Goal: Task Accomplishment & Management: Complete application form

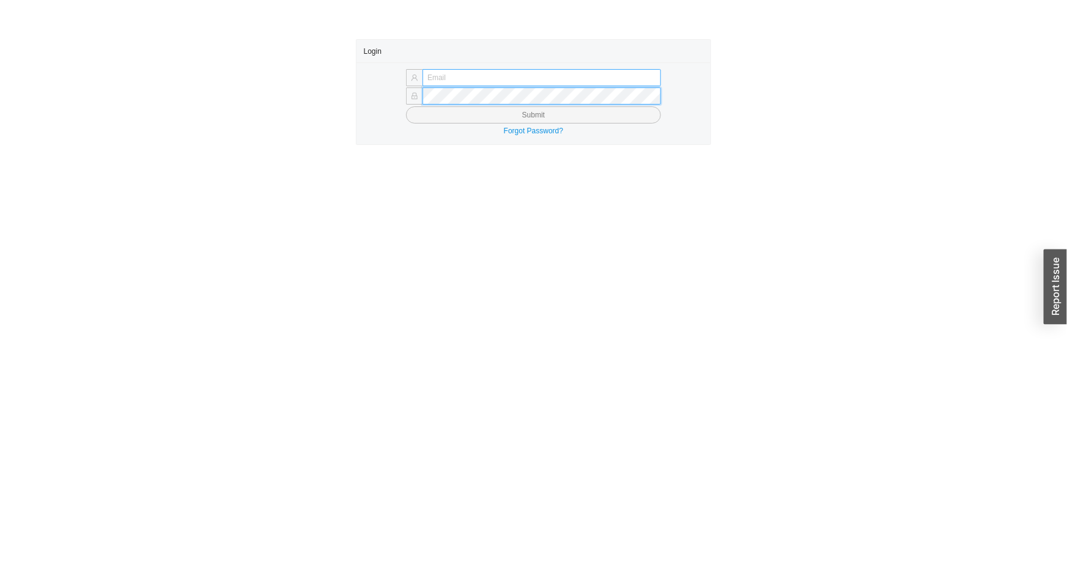
click at [519, 84] on form "Submit" at bounding box center [534, 97] width 340 height 54
type input "issac@asbathnj.com"
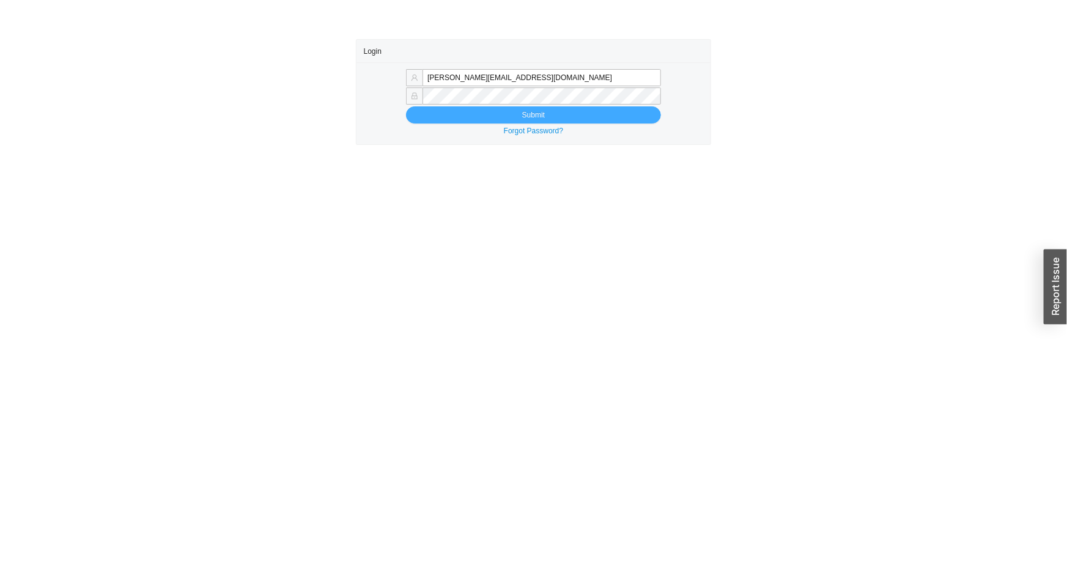
drag, startPoint x: 520, startPoint y: 86, endPoint x: 532, endPoint y: 115, distance: 31.8
click at [532, 115] on span "Submit" at bounding box center [533, 115] width 23 height 12
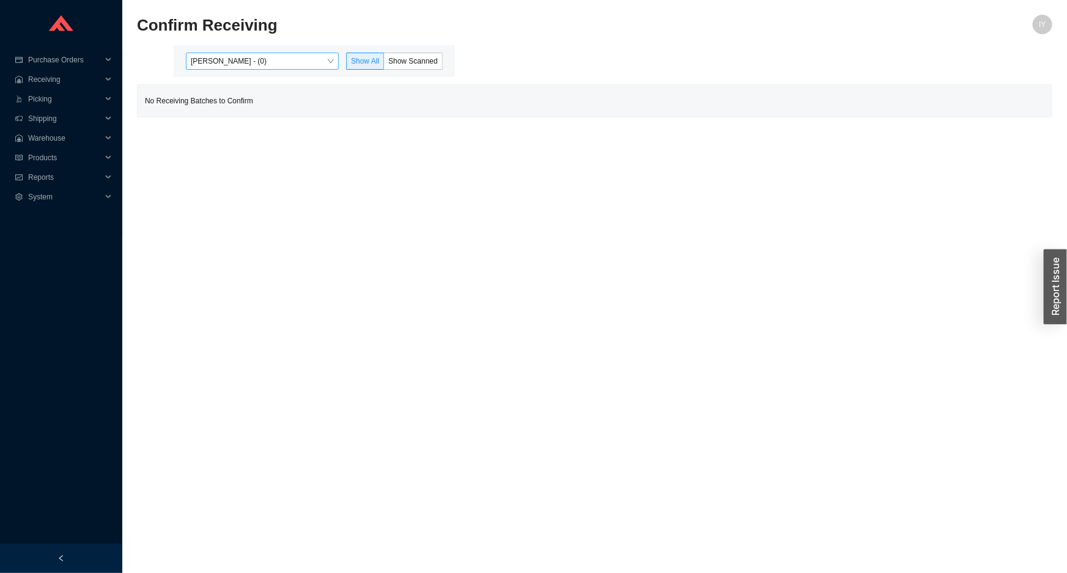
click at [312, 64] on span "Issac Yoselovsky - (0)" at bounding box center [262, 61] width 143 height 16
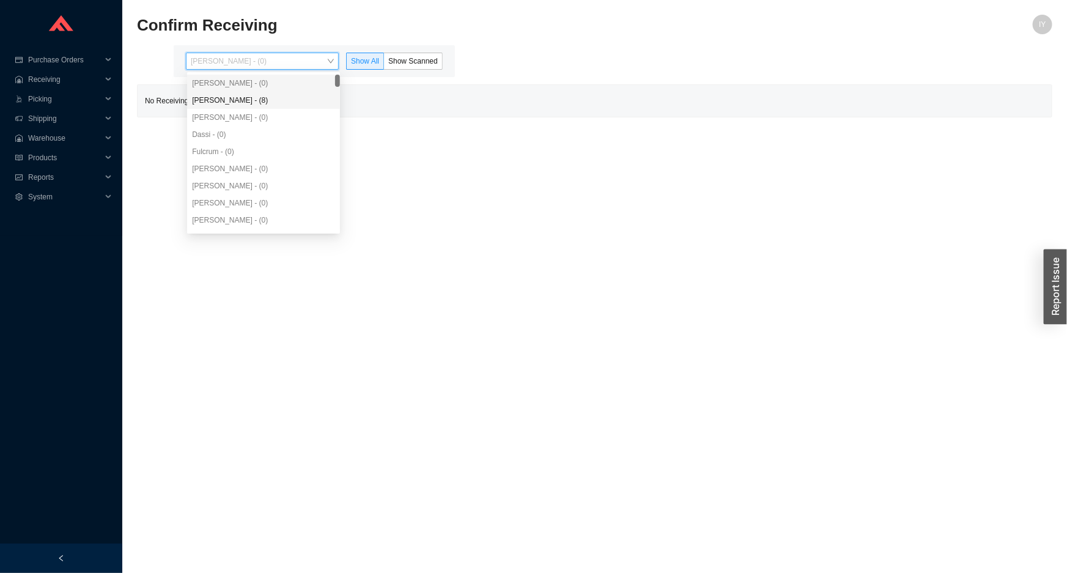
click at [317, 105] on div "Angel Negron - (8)" at bounding box center [263, 100] width 143 height 11
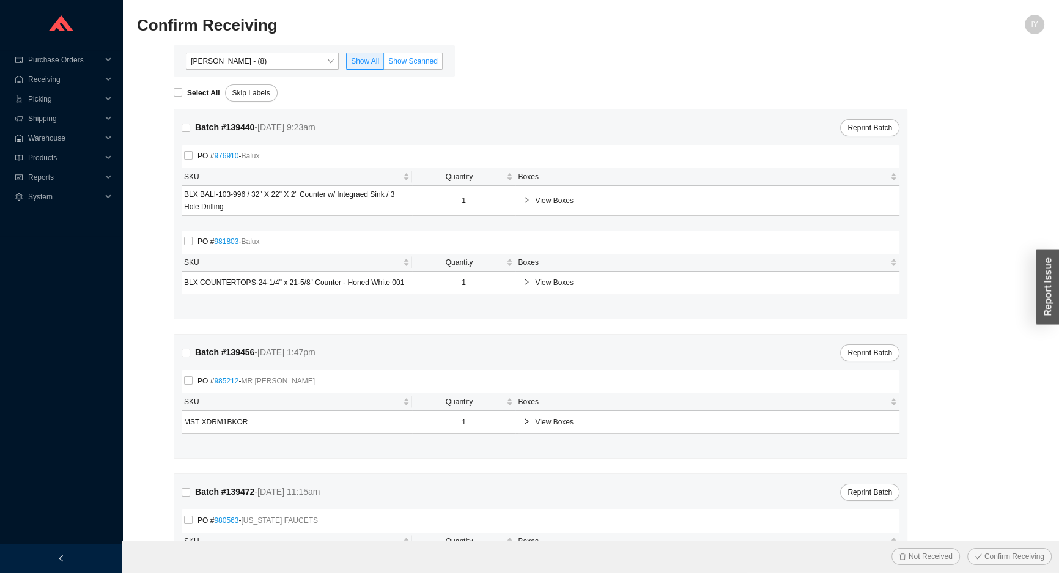
click at [402, 64] on span "Show Scanned" at bounding box center [413, 61] width 50 height 9
click at [384, 64] on input "Show Scanned" at bounding box center [384, 64] width 0 height 0
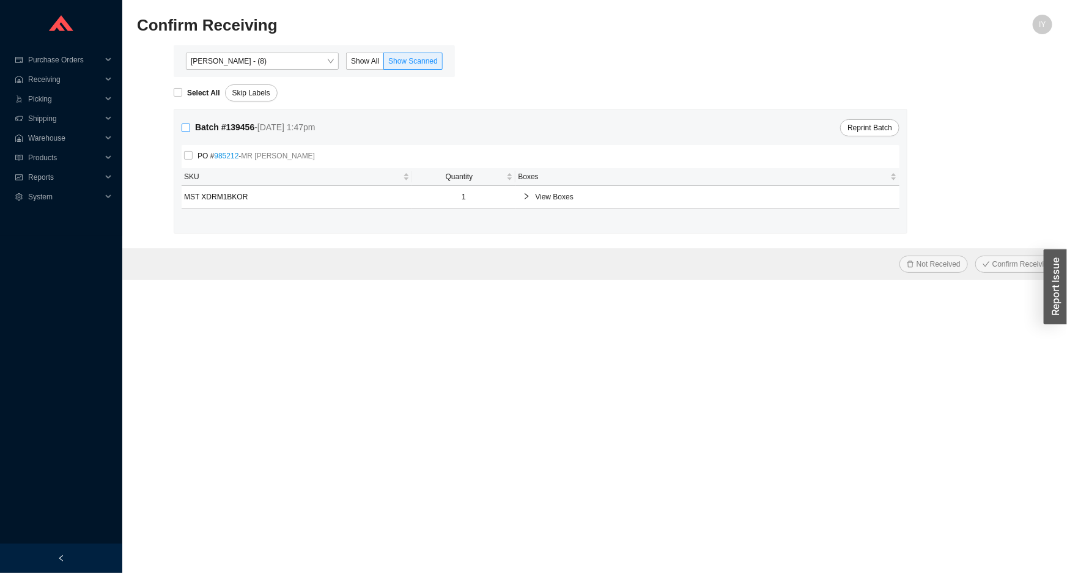
click at [187, 124] on input "Batch # 139456 - 8/18/25 1:47pm" at bounding box center [186, 128] width 9 height 9
checkbox input "true"
click at [976, 256] on button "Confirm Receiving" at bounding box center [1018, 264] width 84 height 17
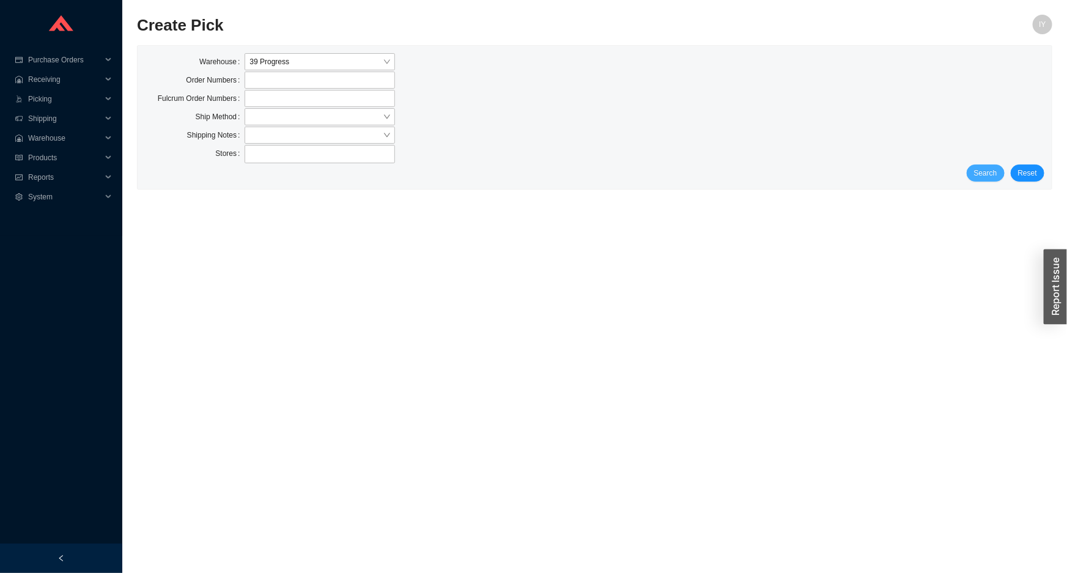
click at [986, 174] on span "Search" at bounding box center [985, 173] width 23 height 12
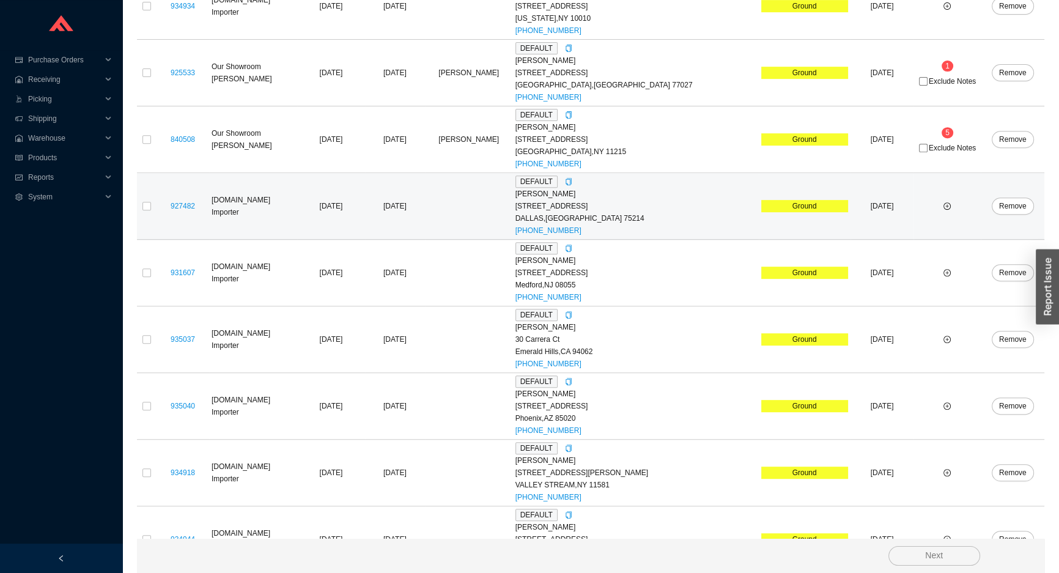
scroll to position [426, 0]
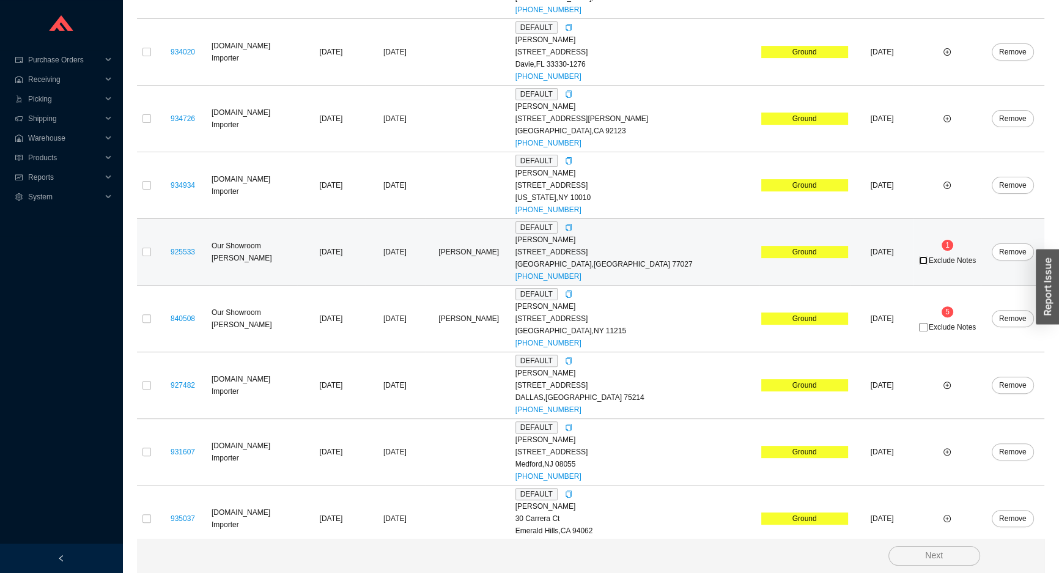
click at [919, 256] on input "Exclude Notes" at bounding box center [923, 260] width 9 height 9
checkbox input "true"
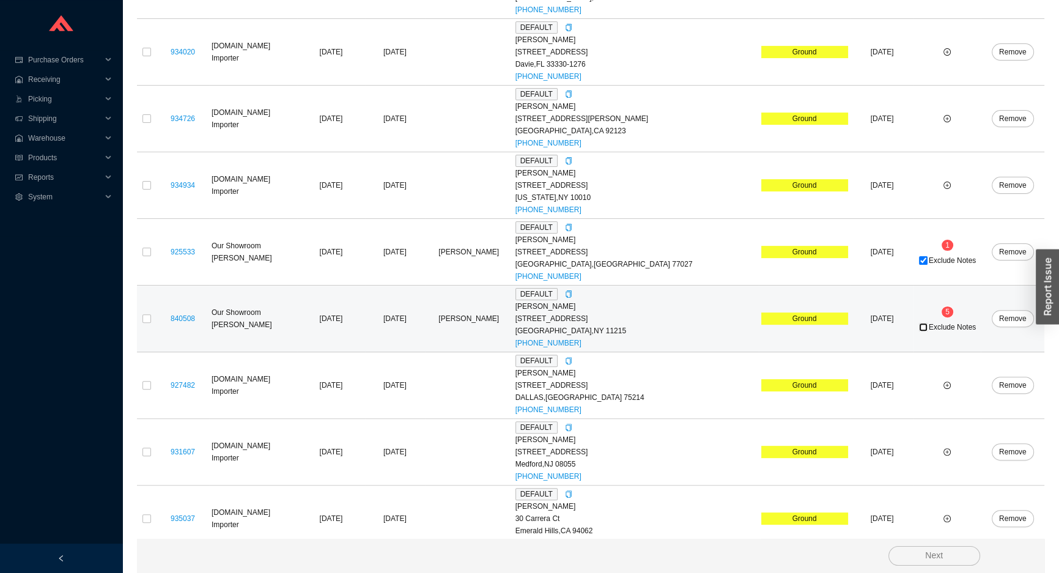
click at [919, 326] on input "Exclude Notes" at bounding box center [923, 327] width 9 height 9
checkbox input "true"
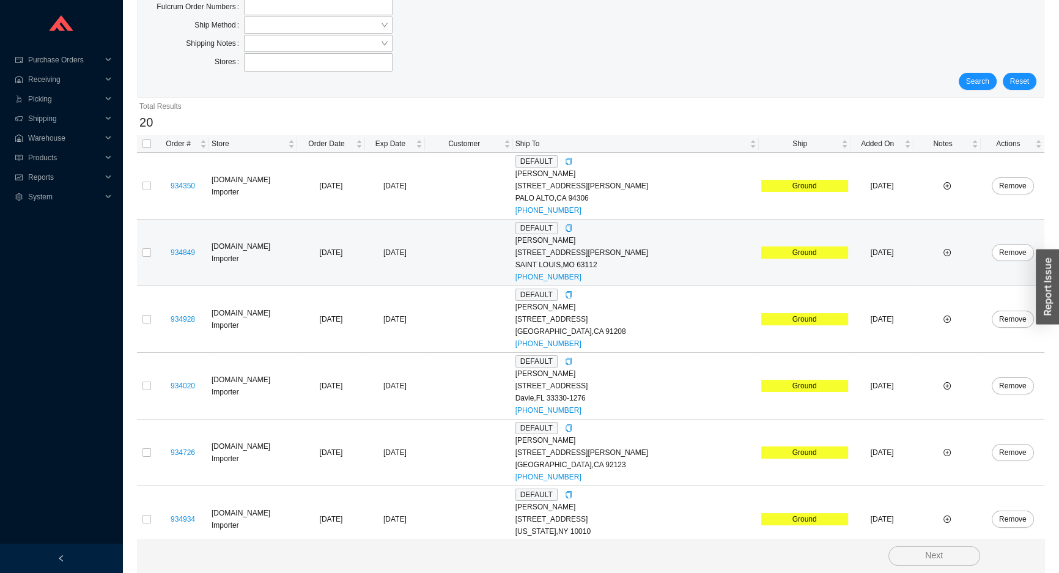
scroll to position [0, 0]
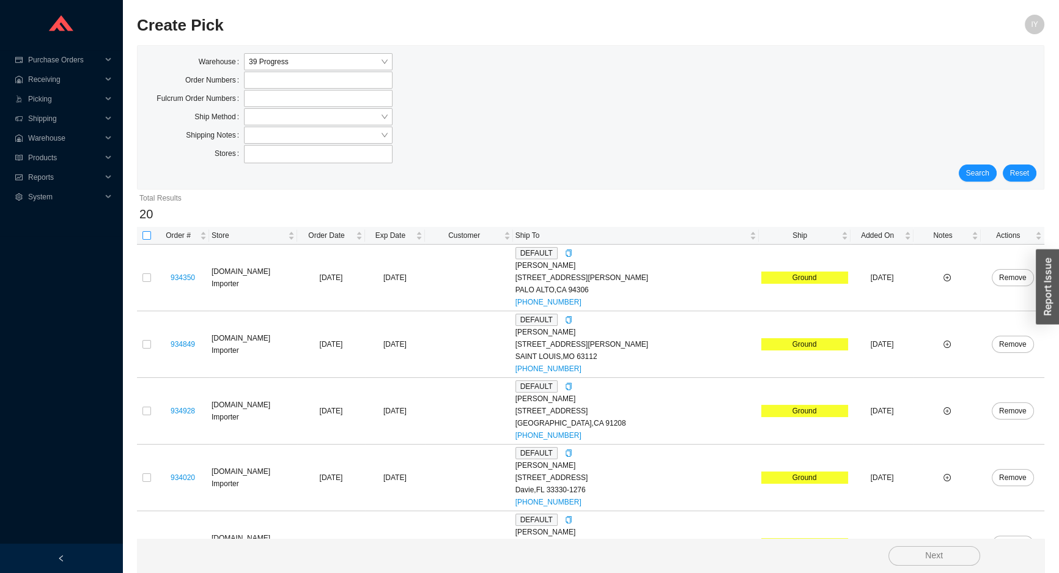
click at [150, 234] on input "checkbox" at bounding box center [147, 235] width 9 height 9
checkbox input "true"
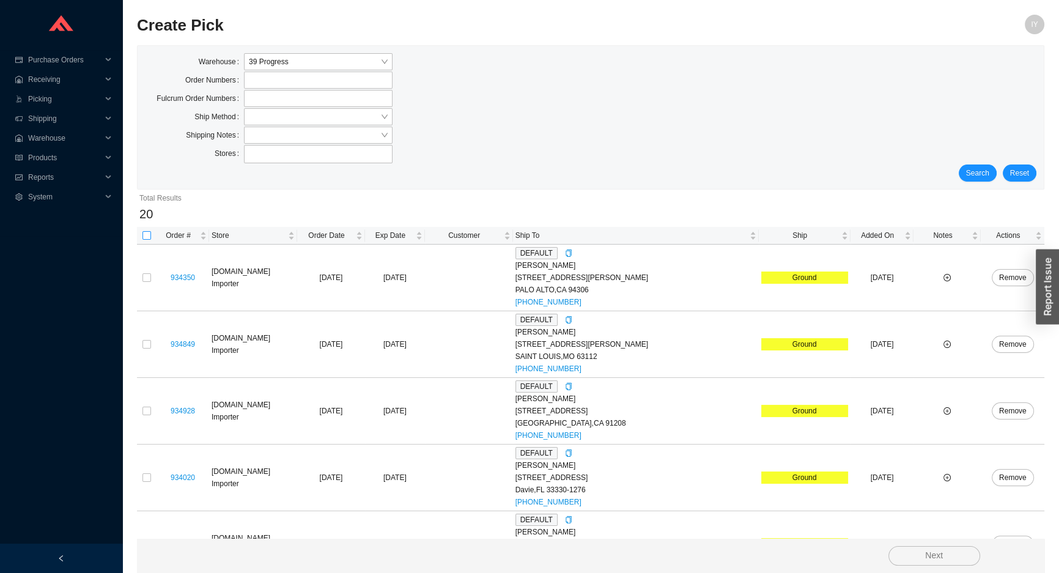
checkbox input "true"
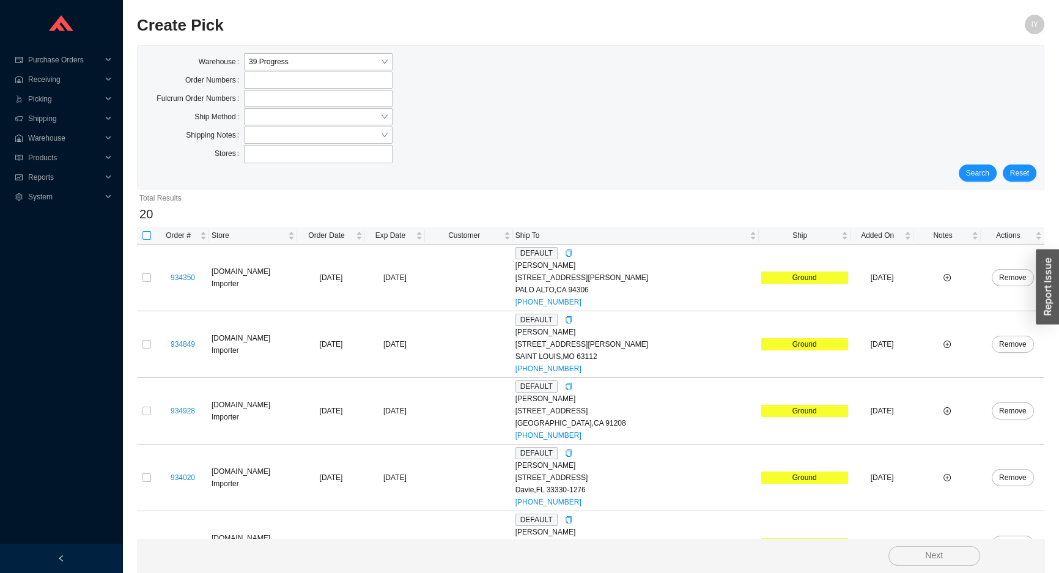
checkbox input "true"
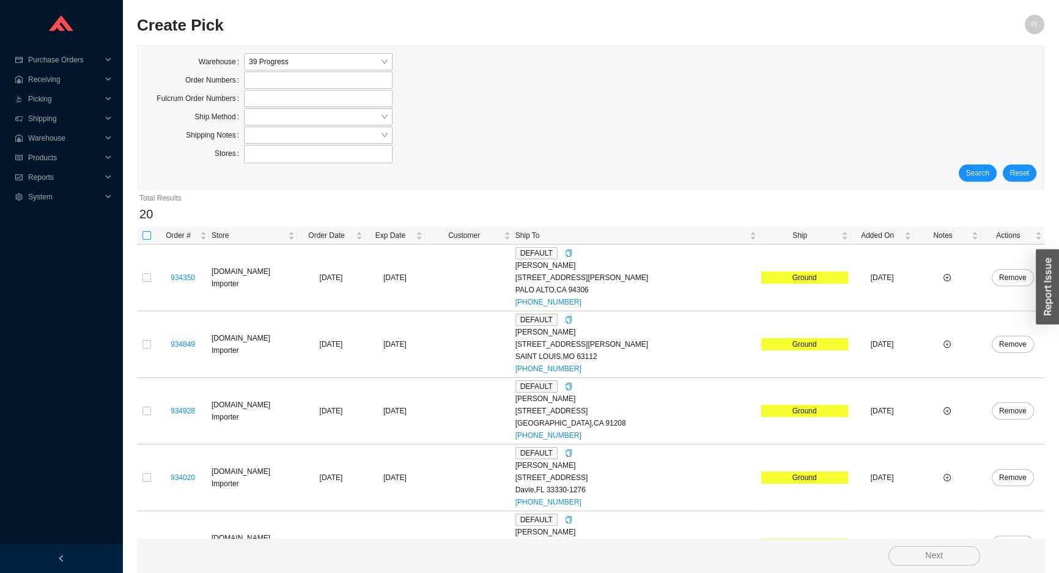
checkbox input "true"
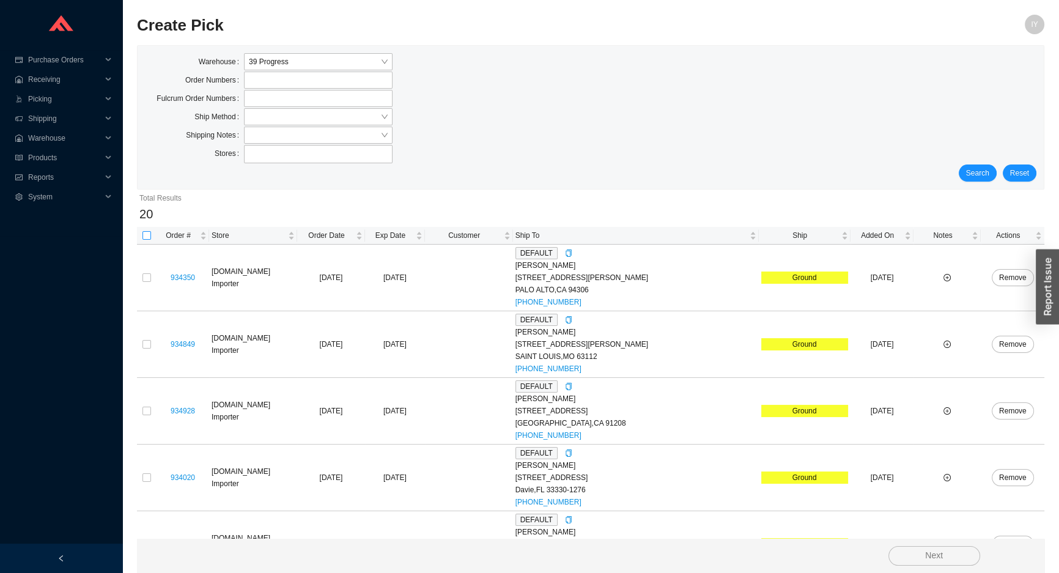
checkbox input "true"
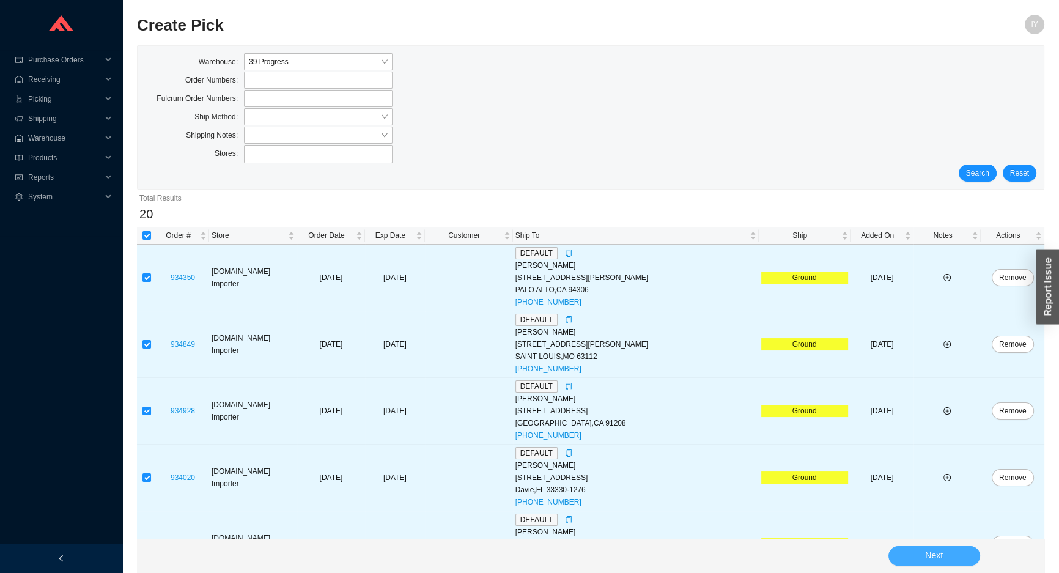
click at [961, 556] on button "Next" at bounding box center [935, 556] width 92 height 20
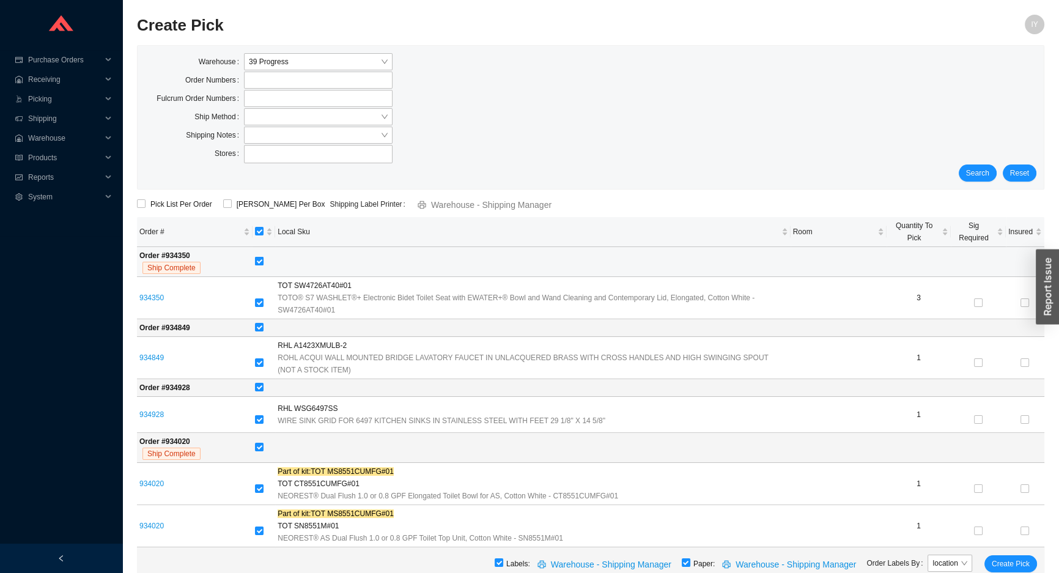
click at [264, 256] on label at bounding box center [259, 262] width 9 height 12
click at [264, 257] on input "checkbox" at bounding box center [259, 261] width 9 height 9
checkbox input "false"
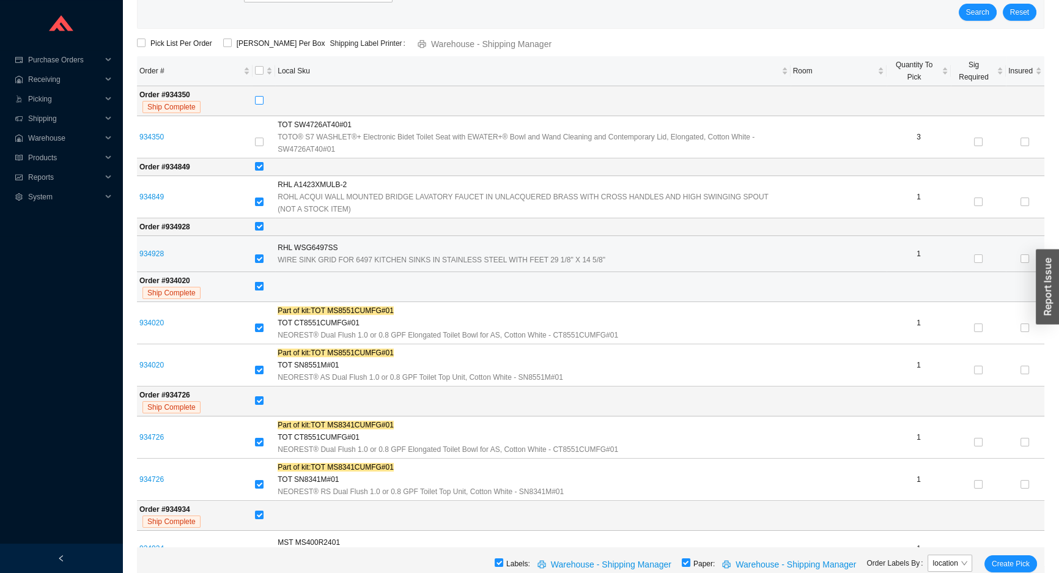
scroll to position [166, 0]
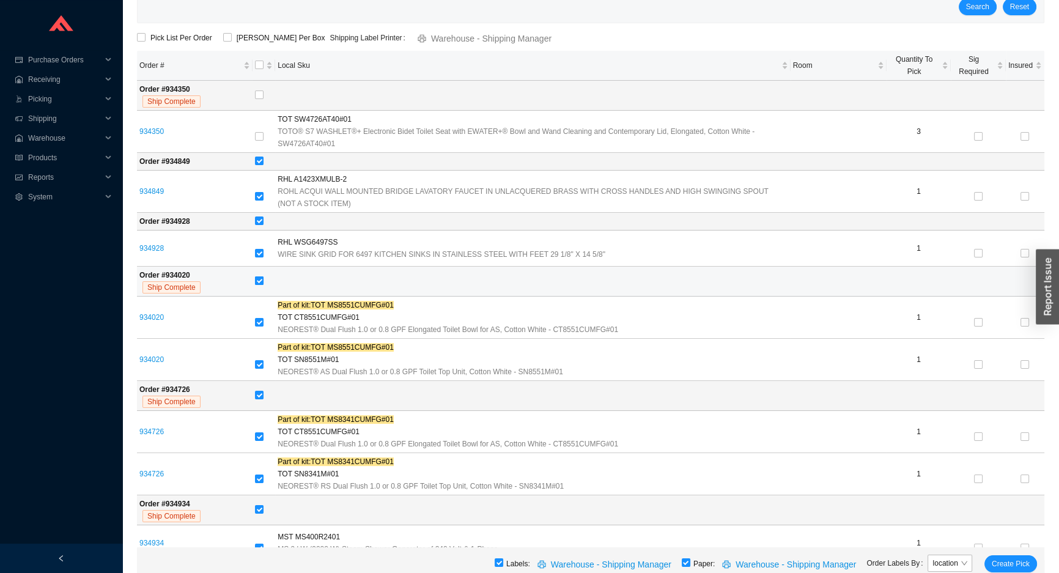
click at [264, 276] on input "checkbox" at bounding box center [259, 280] width 9 height 9
checkbox input "false"
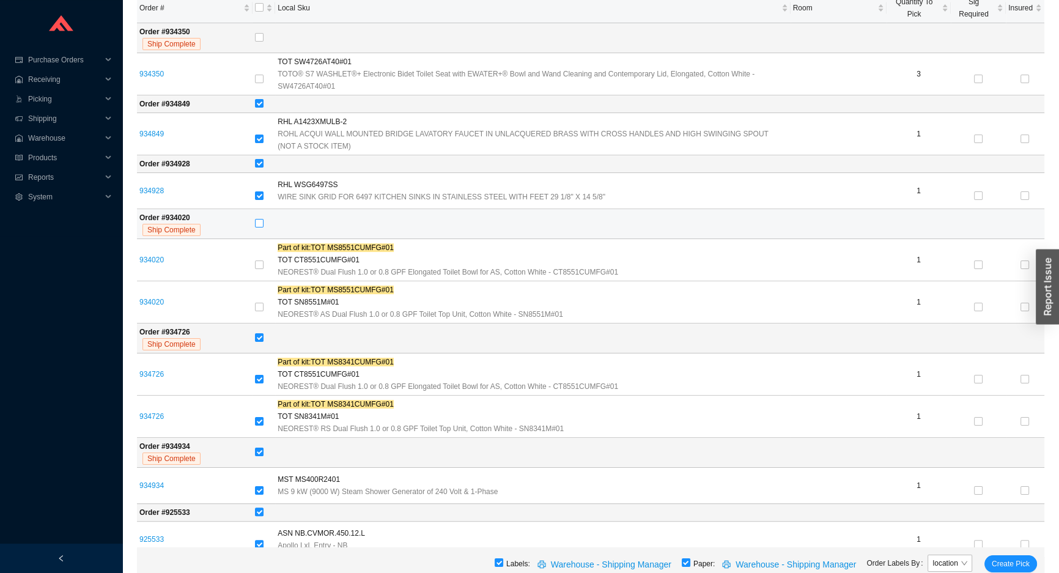
scroll to position [278, 0]
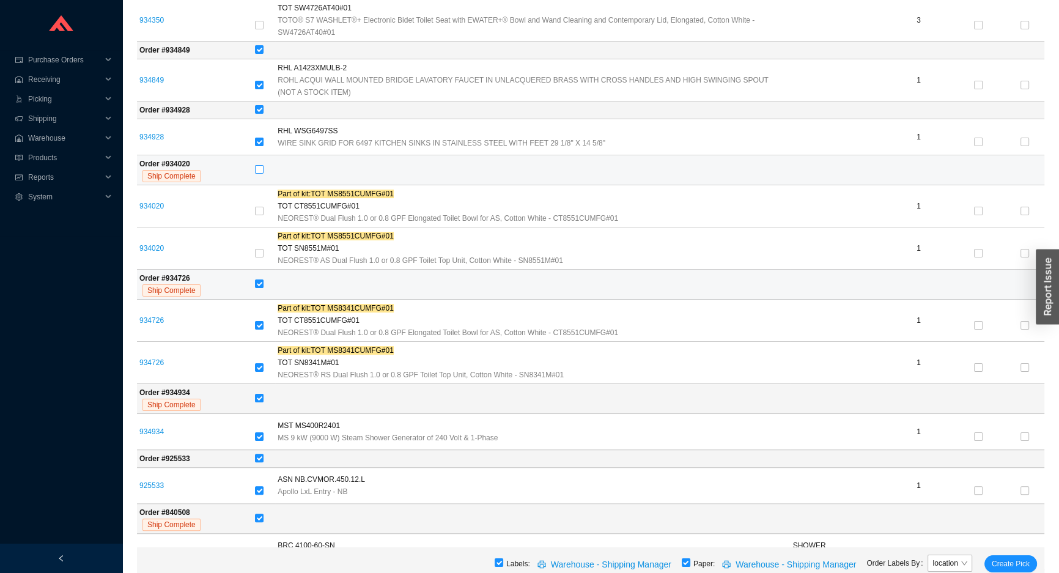
click at [267, 270] on td at bounding box center [649, 285] width 792 height 30
click at [264, 280] on input "checkbox" at bounding box center [259, 284] width 9 height 9
checkbox input "false"
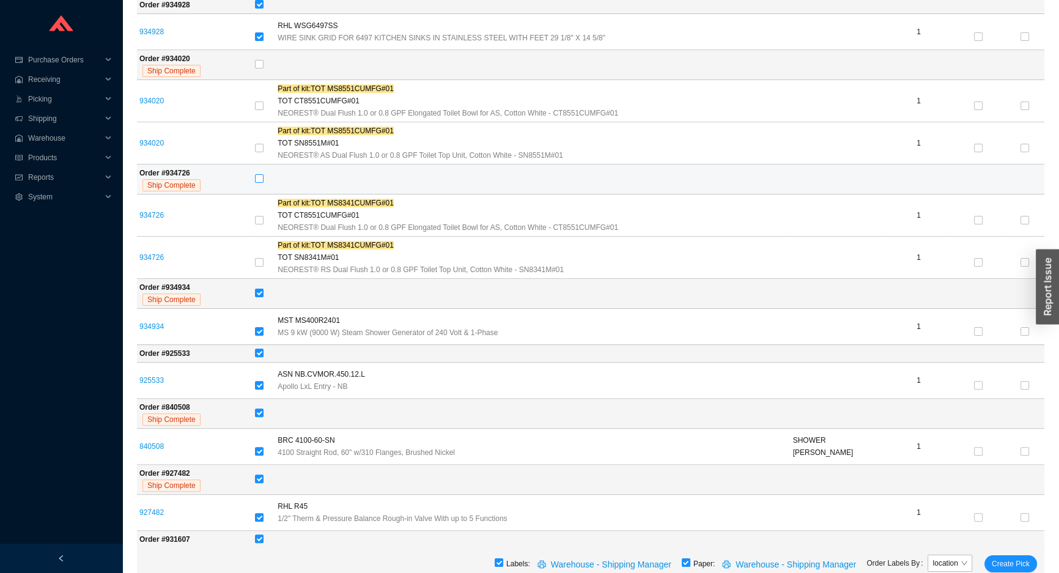
scroll to position [389, 0]
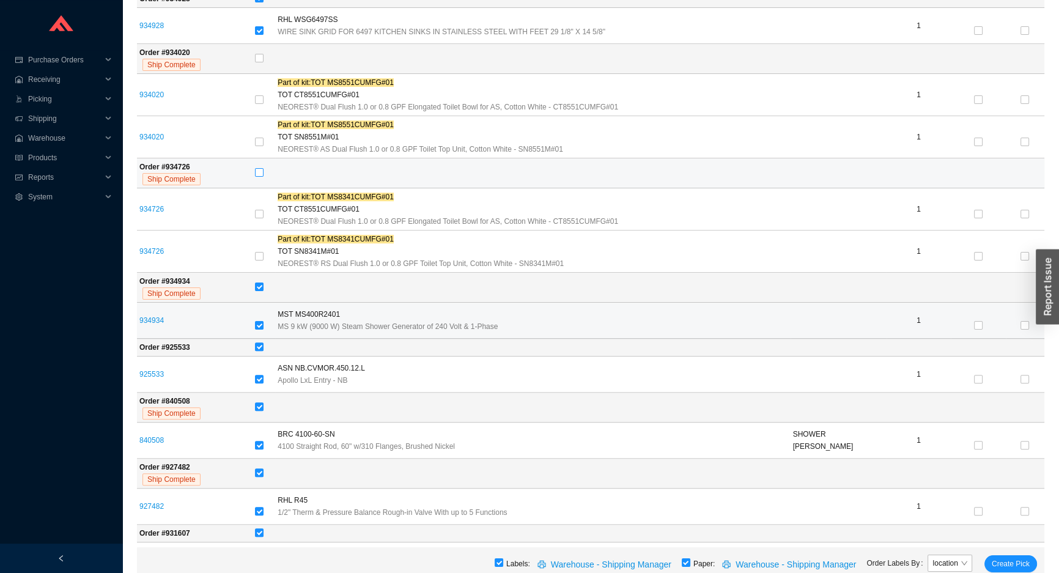
click at [267, 303] on td at bounding box center [264, 321] width 23 height 36
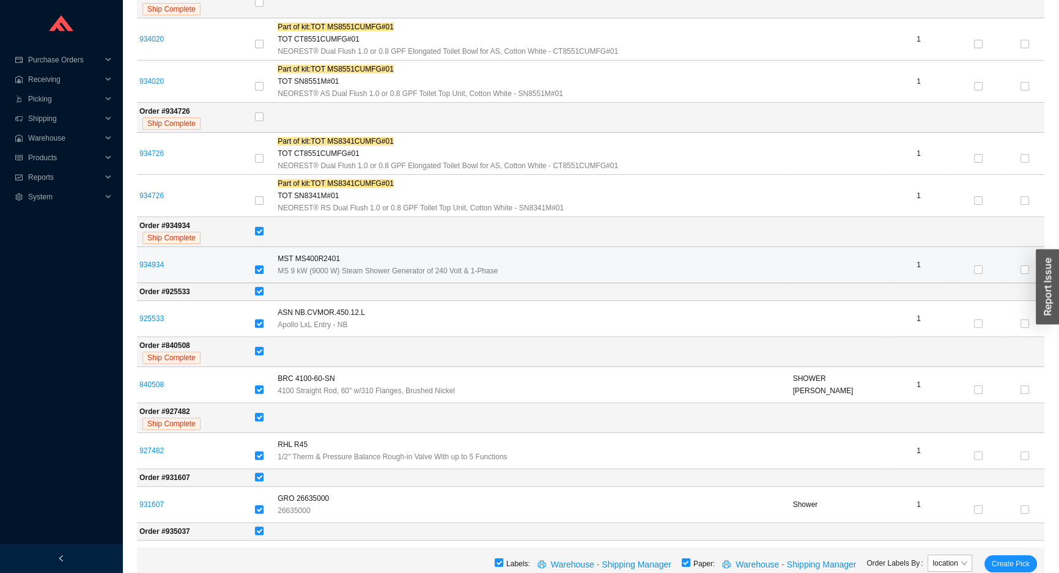
click at [267, 262] on div at bounding box center [264, 270] width 18 height 17
click at [263, 265] on input "checkbox" at bounding box center [259, 269] width 9 height 9
checkbox input "false"
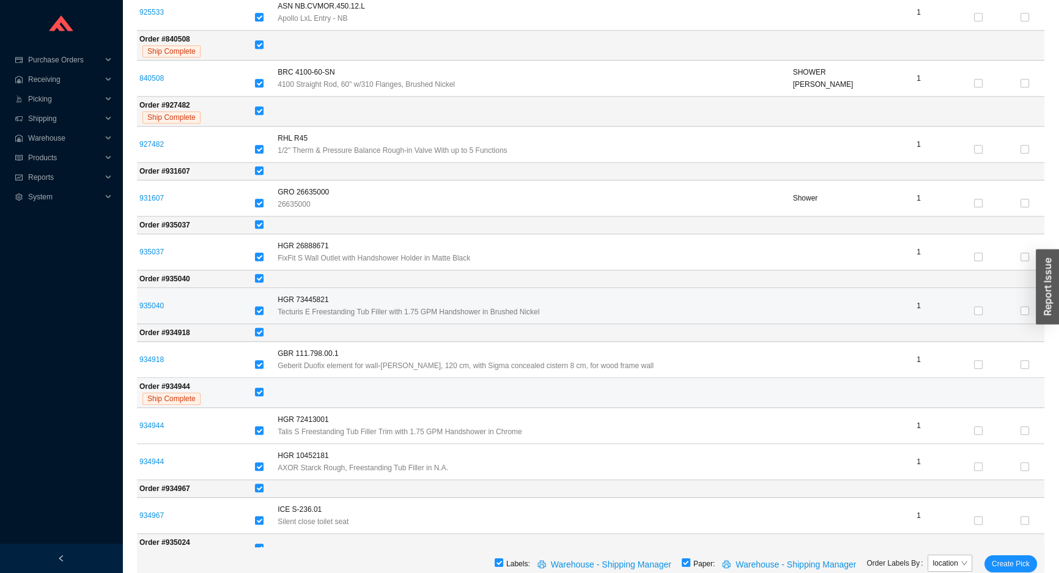
scroll to position [778, 0]
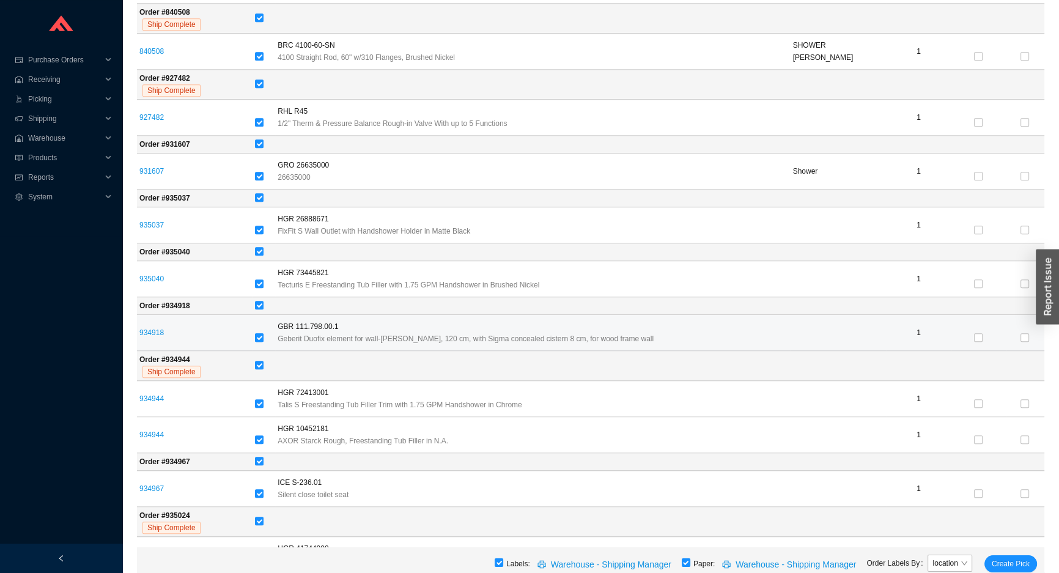
click at [264, 333] on input "checkbox" at bounding box center [259, 337] width 9 height 9
checkbox input "false"
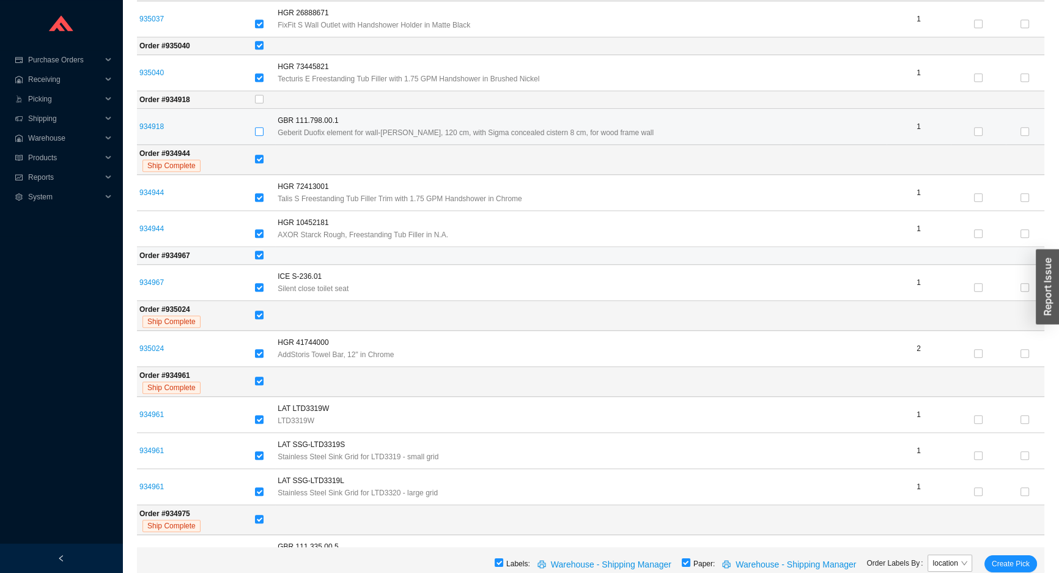
scroll to position [1009, 0]
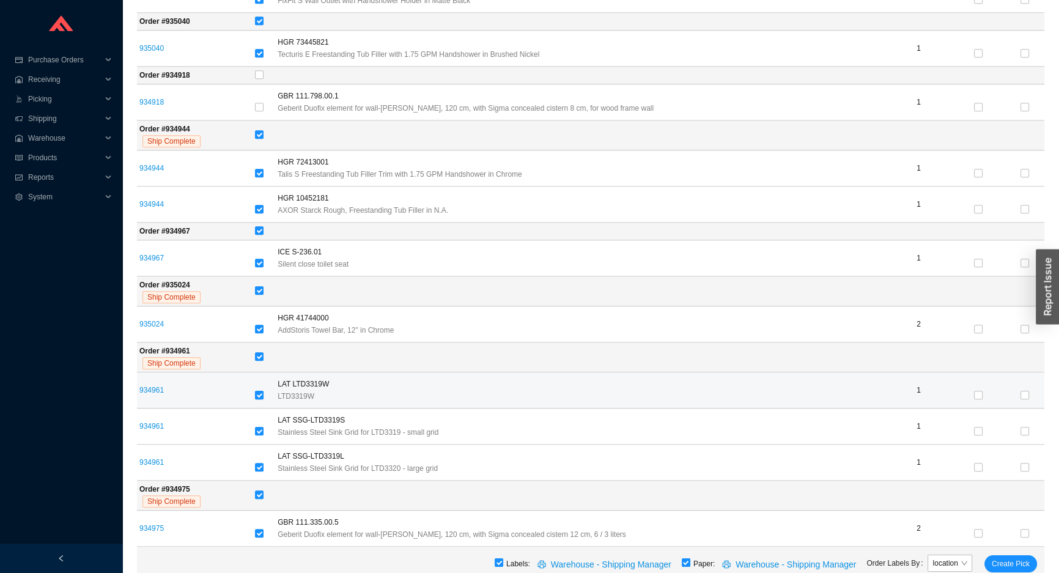
click at [264, 391] on input "checkbox" at bounding box center [259, 395] width 9 height 9
checkbox input "false"
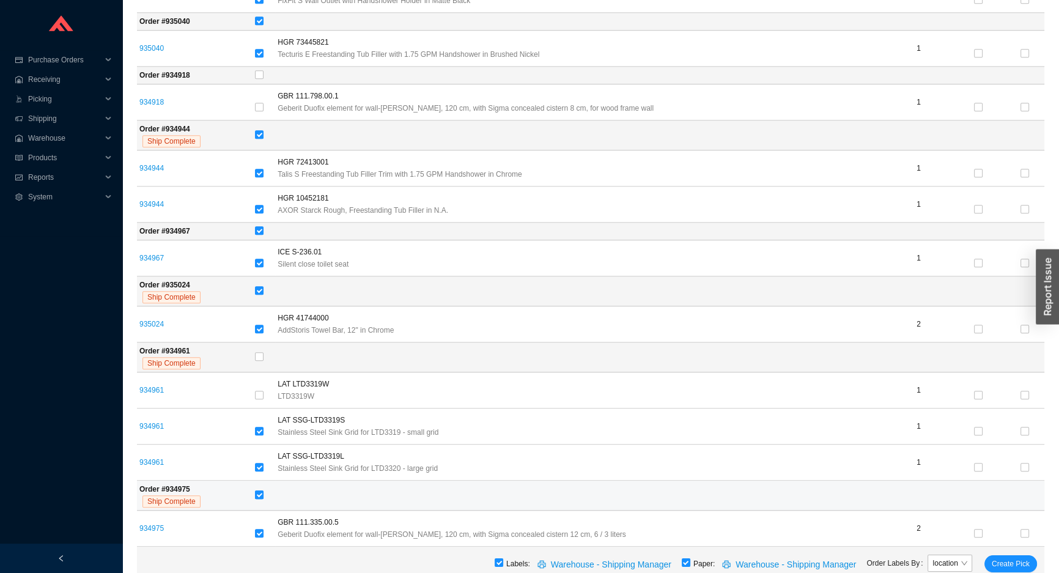
click at [264, 491] on input "checkbox" at bounding box center [259, 495] width 9 height 9
checkbox input "false"
click at [264, 565] on input "checkbox" at bounding box center [259, 569] width 9 height 9
checkbox input "true"
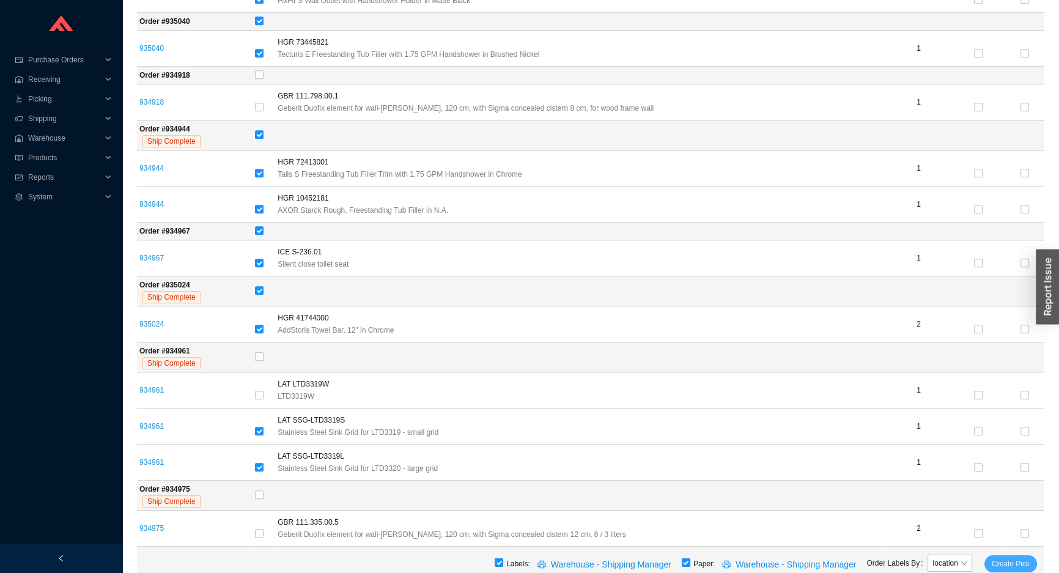
click at [1003, 567] on span "Create Pick" at bounding box center [1011, 564] width 38 height 12
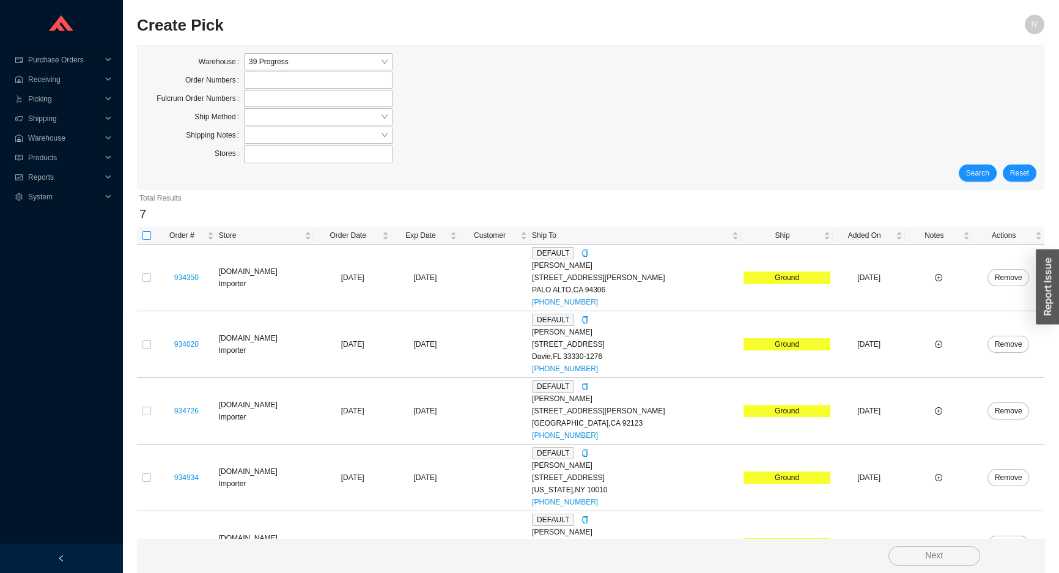
click at [145, 233] on input "checkbox" at bounding box center [147, 235] width 9 height 9
checkbox input "true"
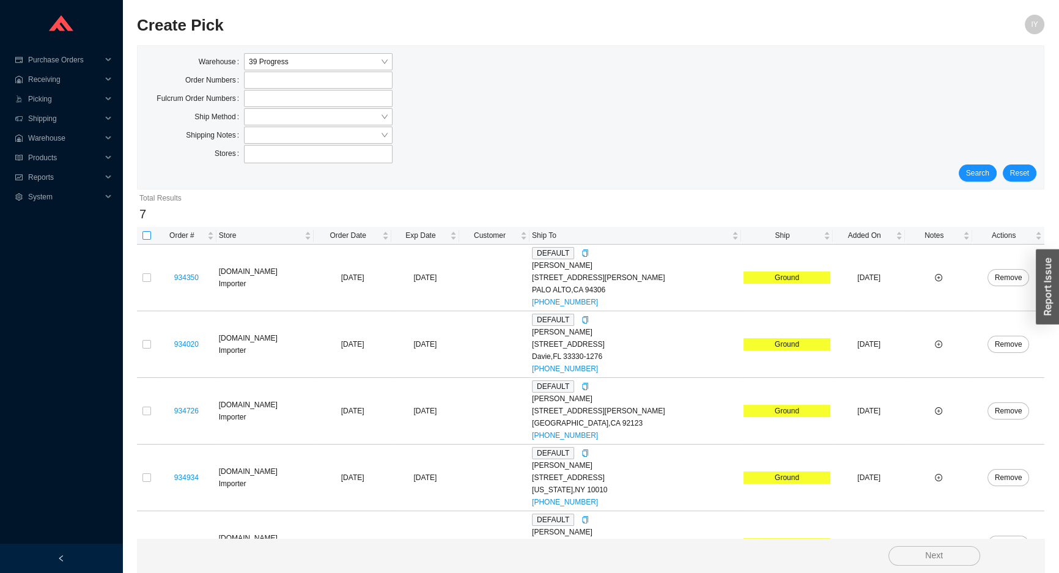
checkbox input "true"
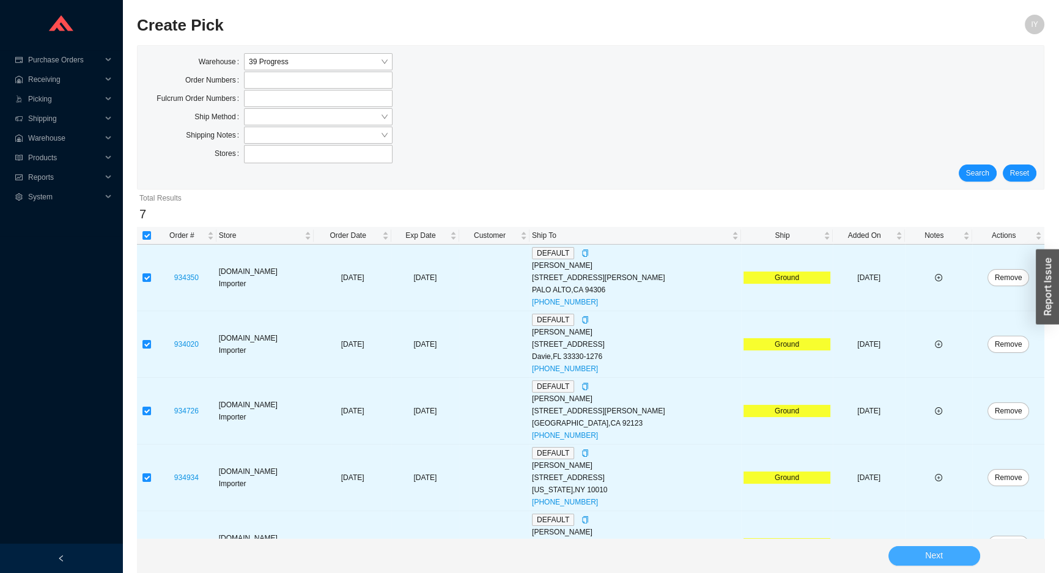
click at [955, 549] on button "Next" at bounding box center [935, 556] width 92 height 20
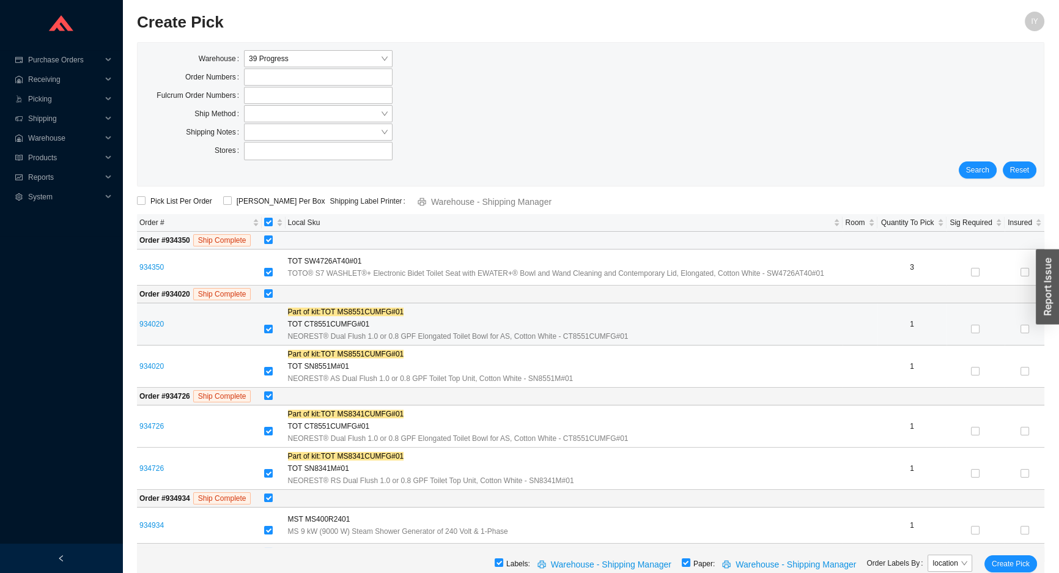
scroll to position [166, 0]
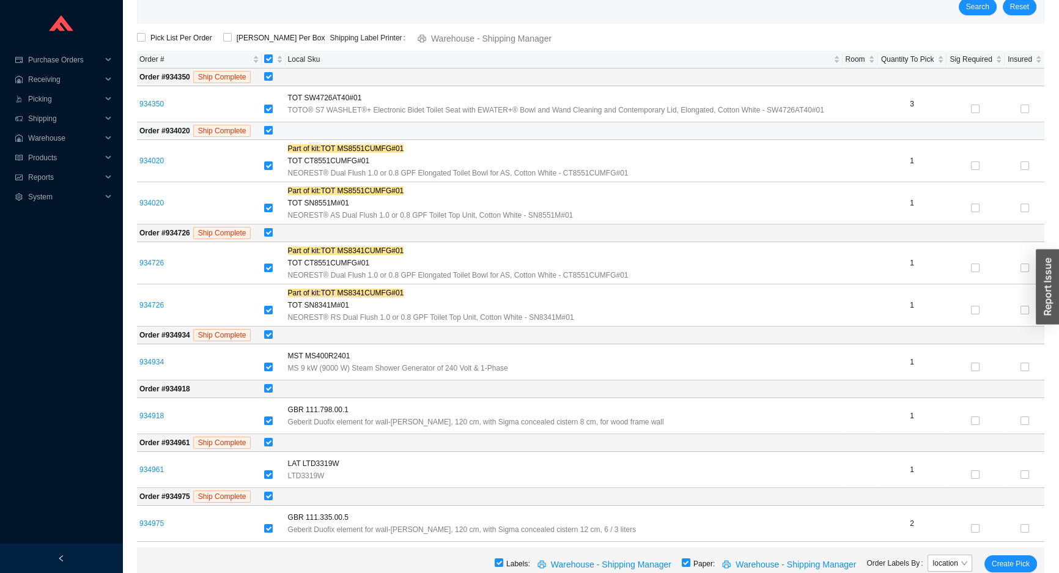
click at [267, 128] on input "checkbox" at bounding box center [268, 130] width 9 height 9
checkbox input "false"
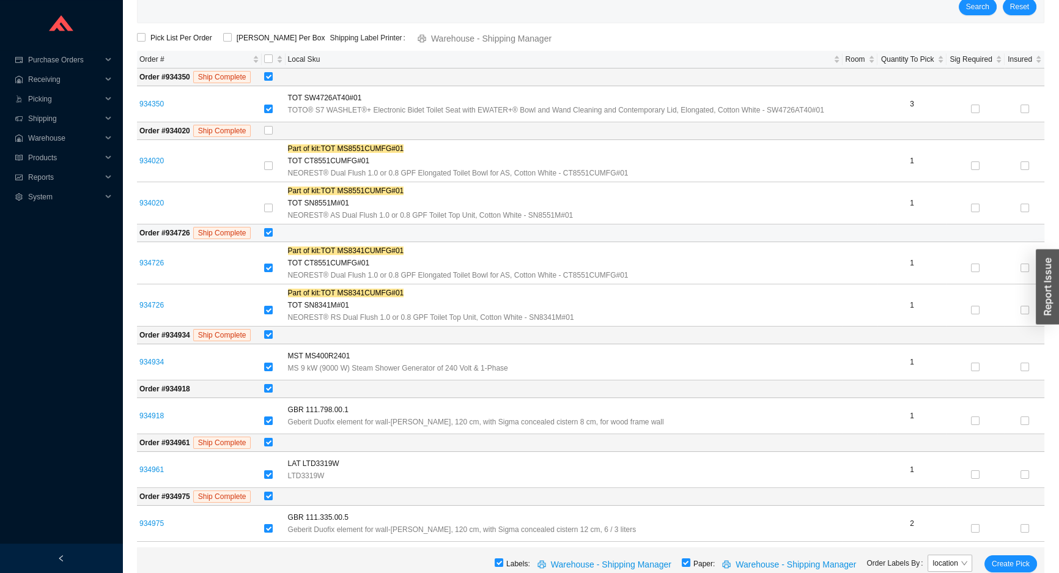
click at [262, 232] on td at bounding box center [653, 233] width 783 height 18
click at [267, 231] on input "checkbox" at bounding box center [268, 232] width 9 height 9
checkbox input "false"
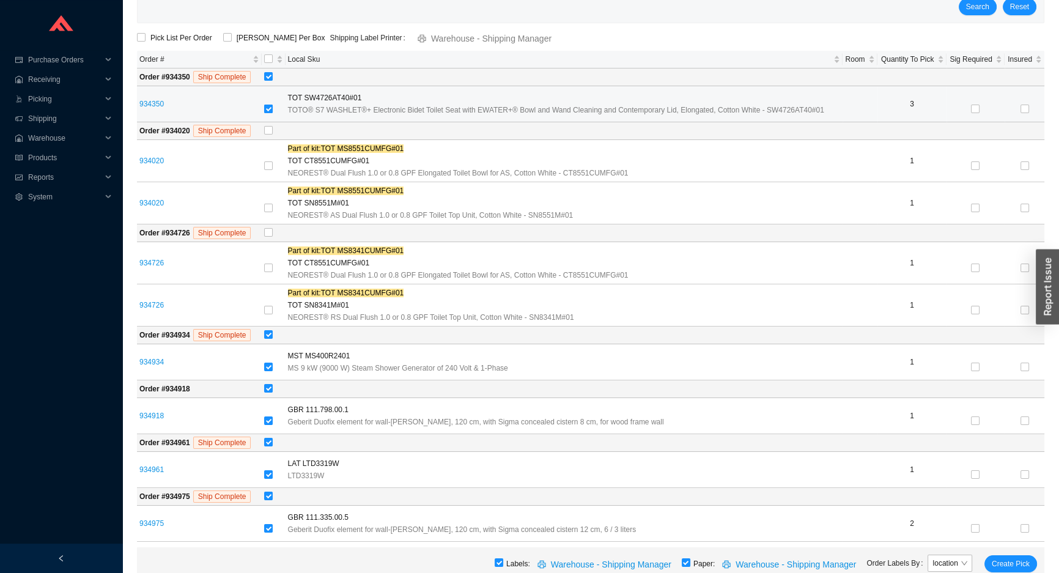
click at [270, 107] on input "checkbox" at bounding box center [268, 109] width 9 height 9
checkbox input "false"
click at [160, 104] on link "934350" at bounding box center [151, 104] width 24 height 9
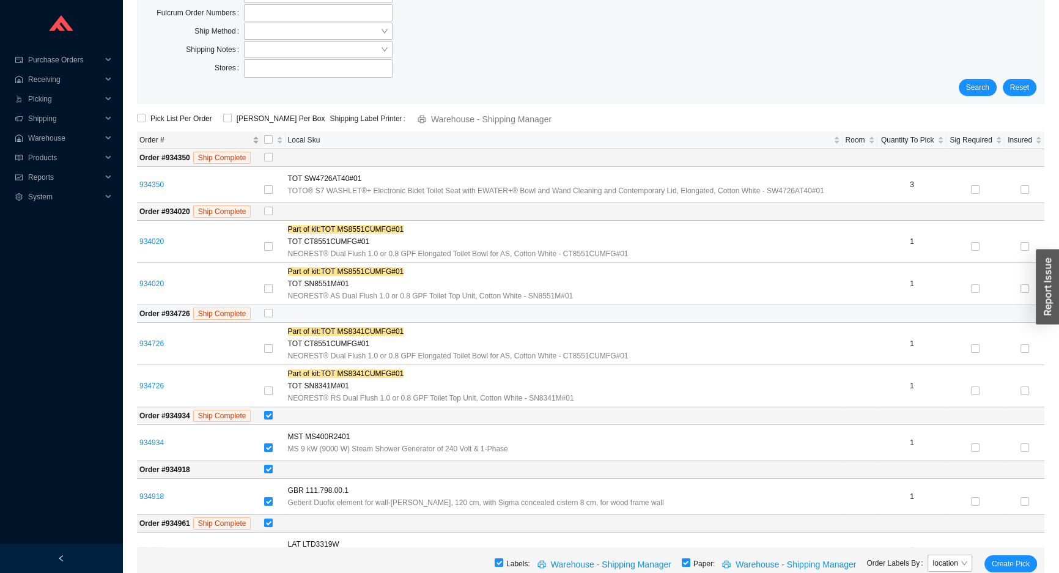
scroll to position [0, 0]
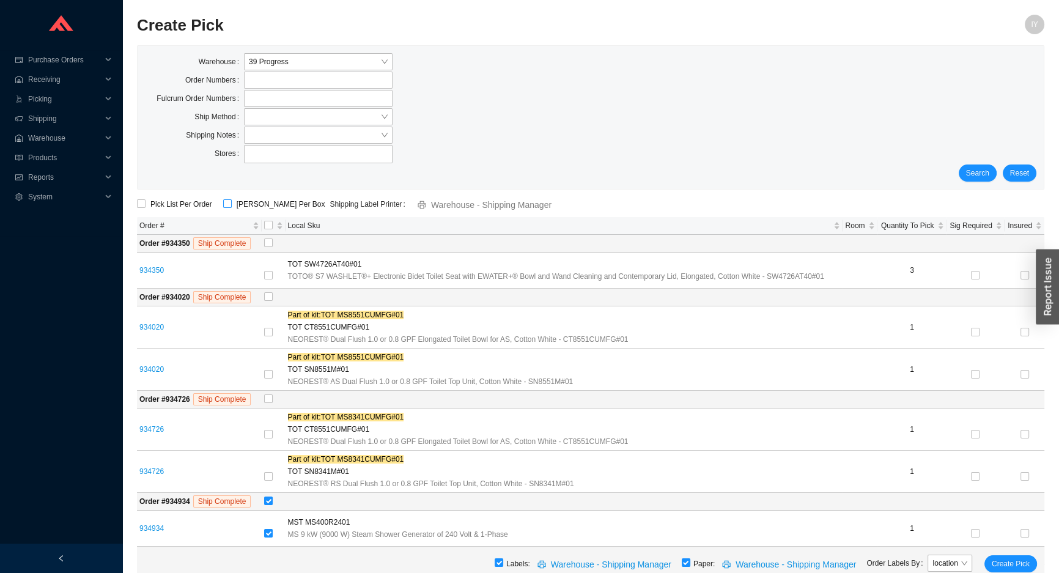
click at [226, 204] on input "ShipKey Per Box" at bounding box center [227, 203] width 9 height 9
checkbox input "true"
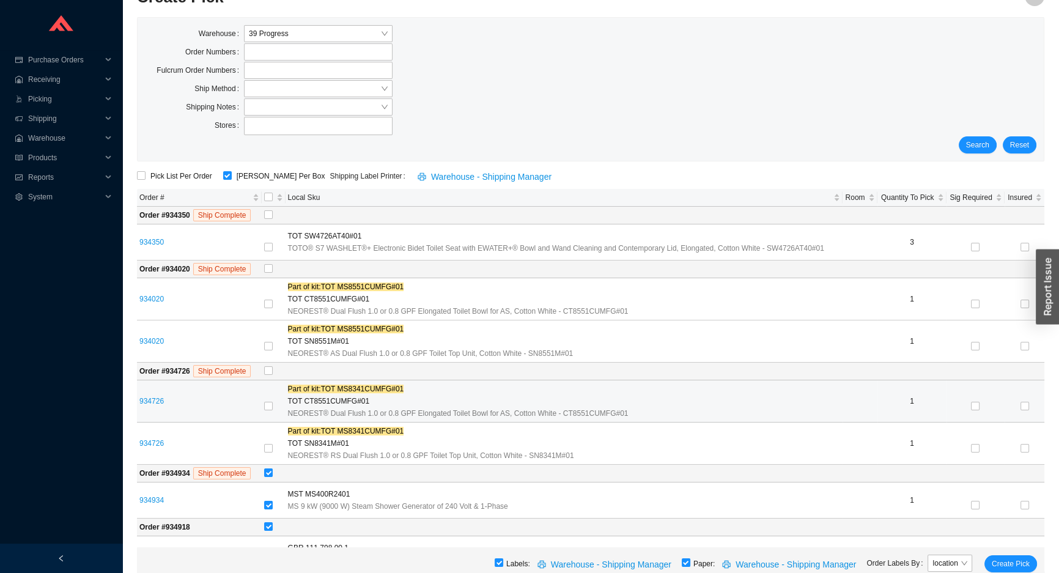
scroll to position [166, 0]
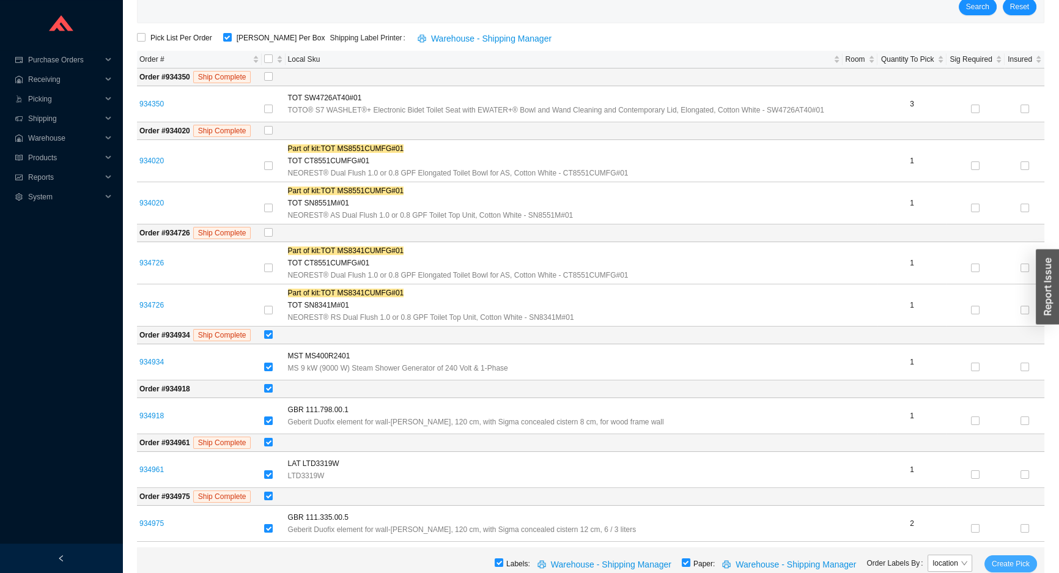
click at [1016, 563] on span "Create Pick" at bounding box center [1011, 564] width 38 height 12
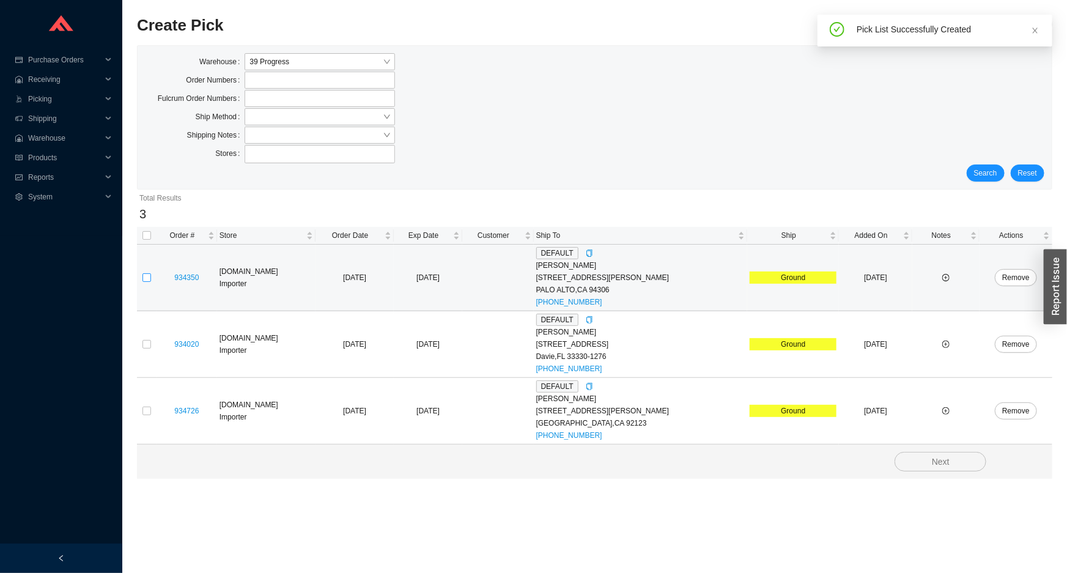
click at [148, 277] on input "checkbox" at bounding box center [147, 277] width 9 height 9
checkbox input "true"
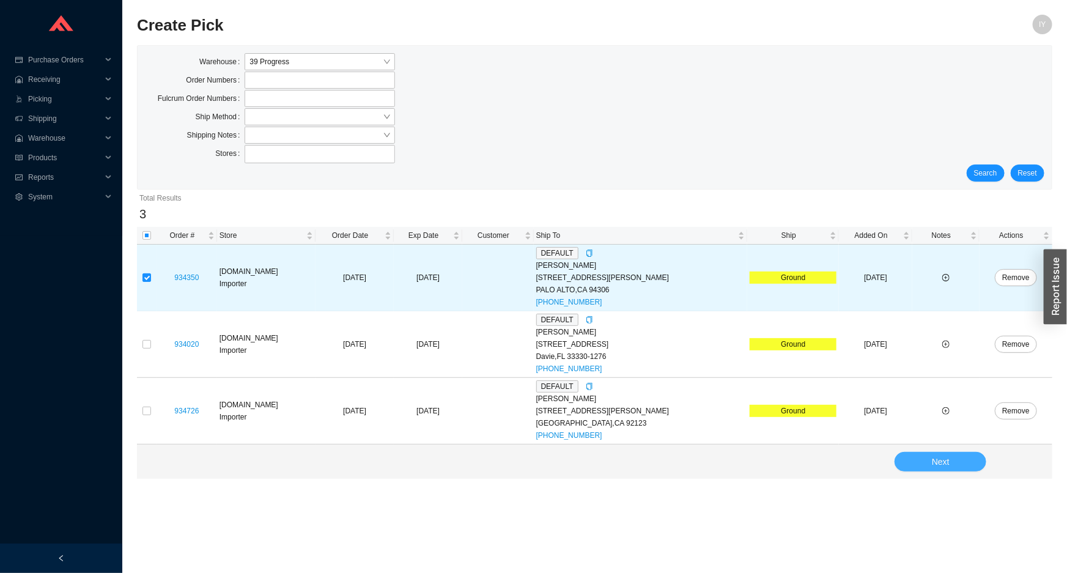
click at [961, 467] on button "Next" at bounding box center [941, 462] width 92 height 20
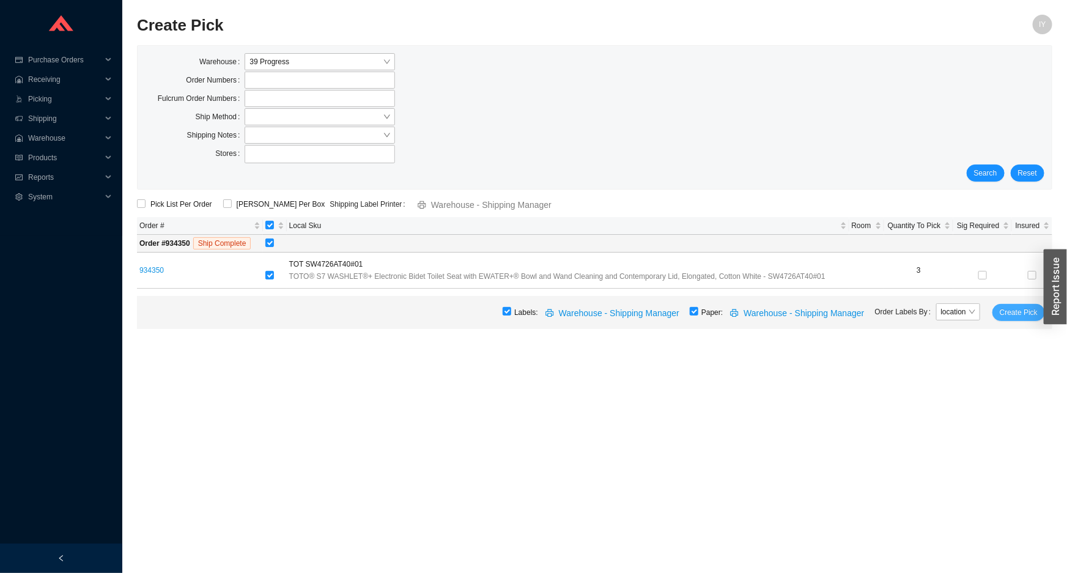
click at [1020, 309] on span "Create Pick" at bounding box center [1019, 312] width 38 height 12
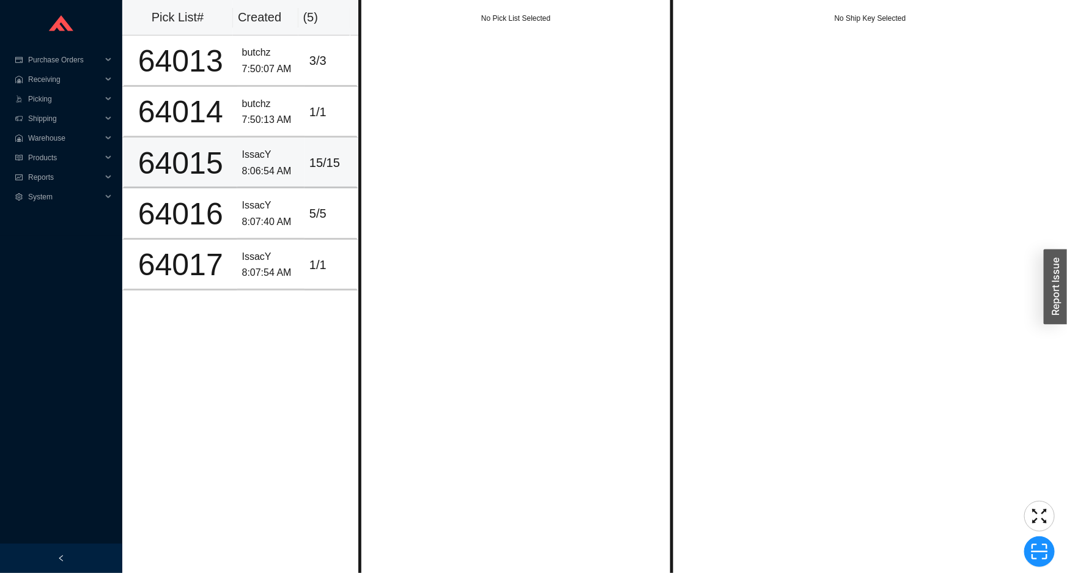
click at [261, 151] on div "IssacY" at bounding box center [270, 155] width 57 height 17
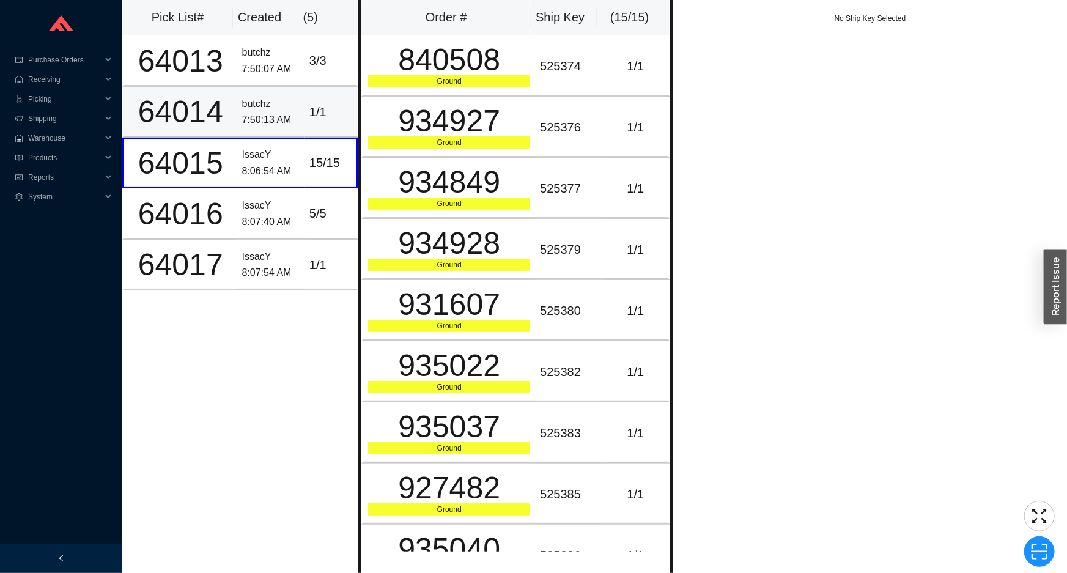
click at [283, 124] on div "7:50:13 AM" at bounding box center [270, 120] width 57 height 17
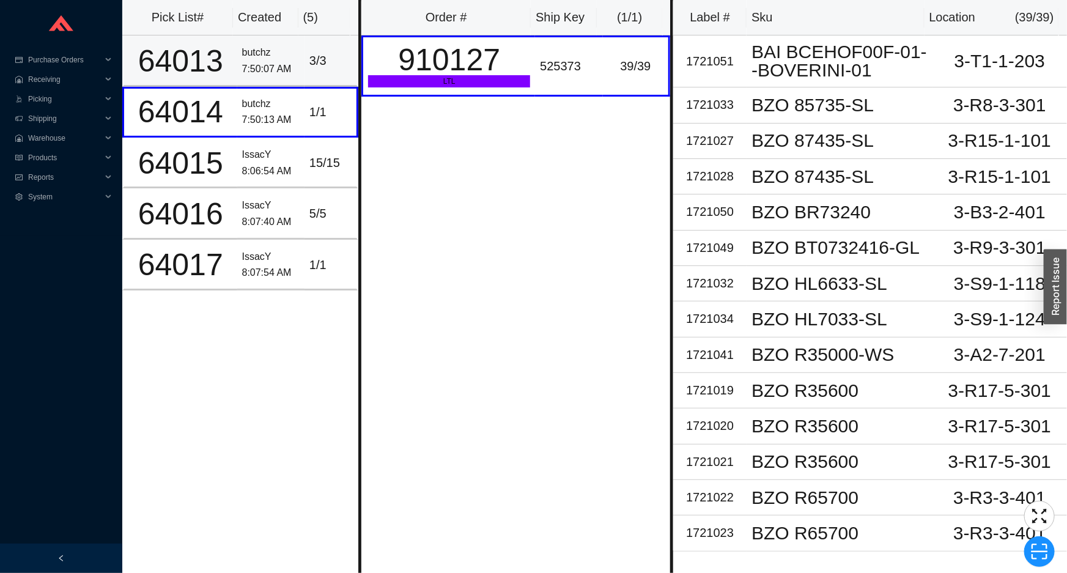
click at [309, 67] on div "3 / 3" at bounding box center [330, 61] width 42 height 20
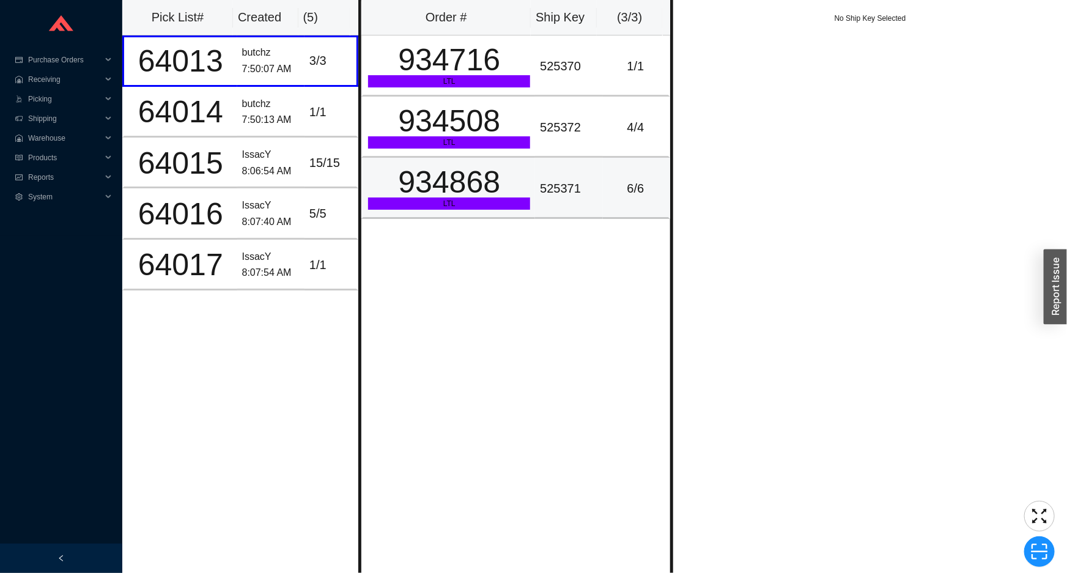
click at [464, 176] on div "934868" at bounding box center [449, 182] width 162 height 31
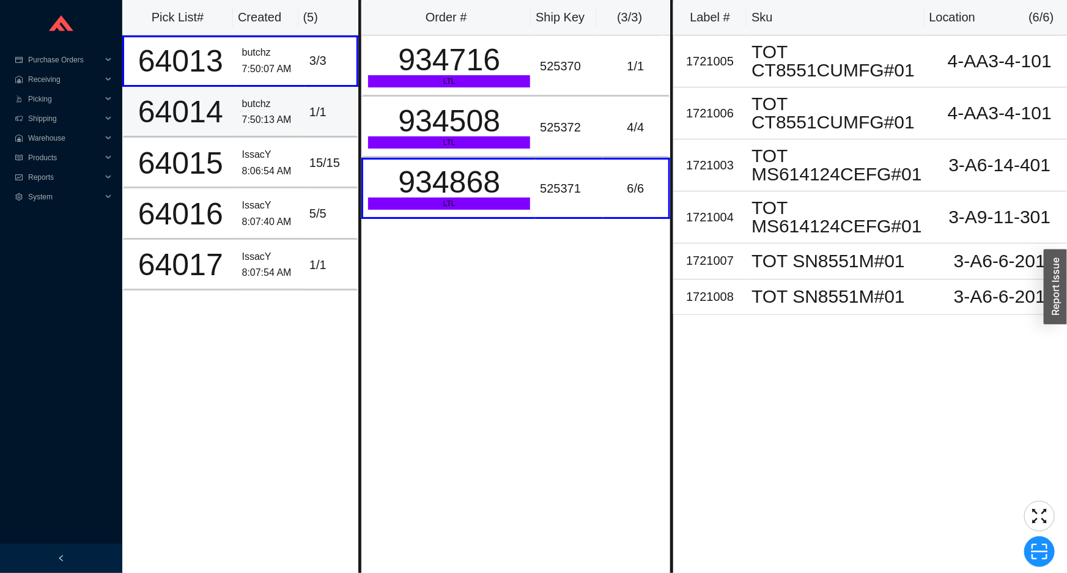
click at [305, 108] on td "1 / 1" at bounding box center [332, 112] width 54 height 51
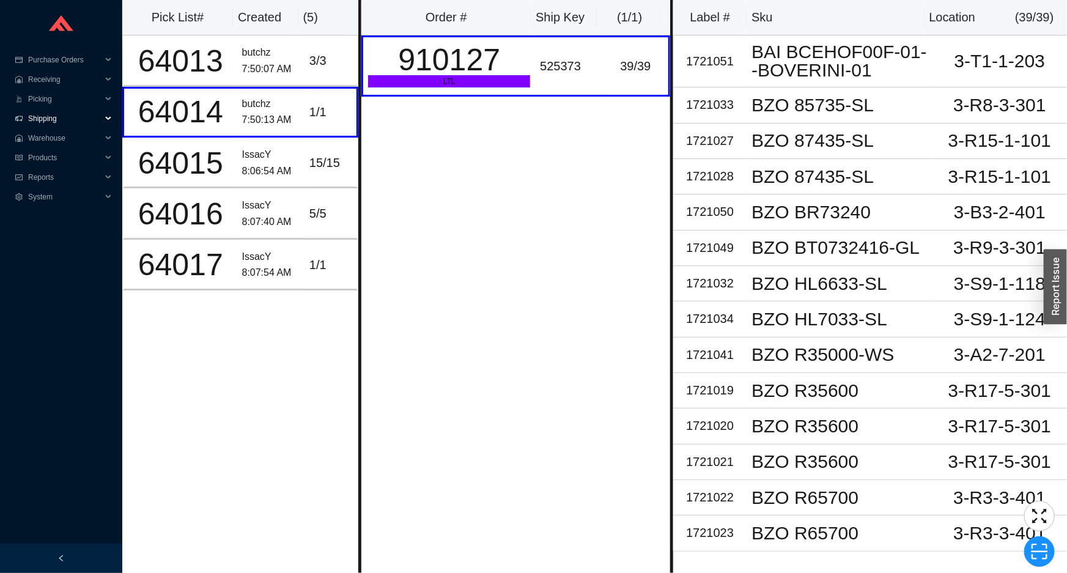
click at [75, 124] on span "Shipping" at bounding box center [64, 119] width 73 height 20
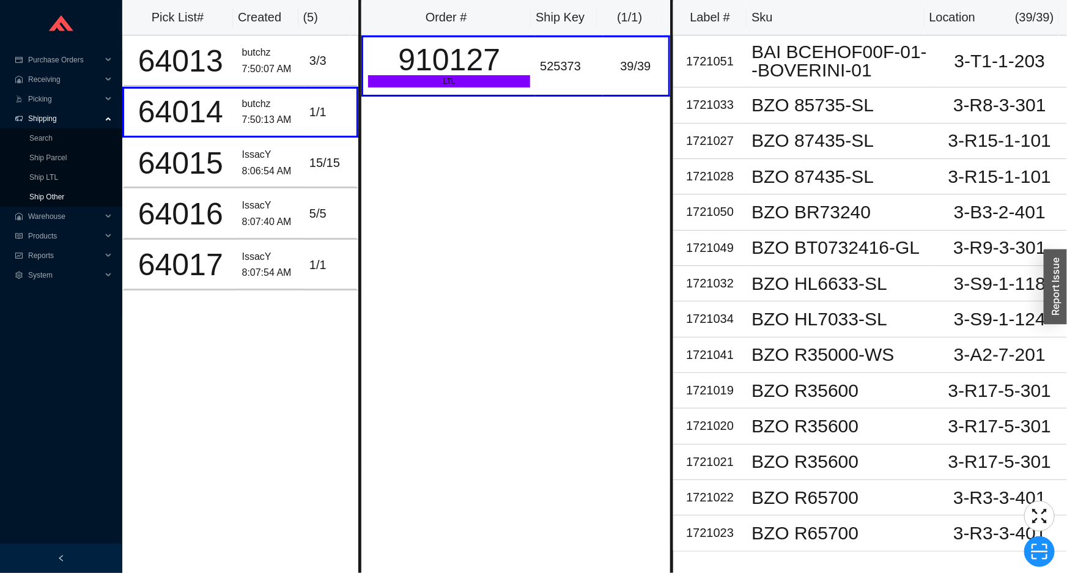
click at [64, 193] on link "Ship Other" at bounding box center [46, 197] width 35 height 9
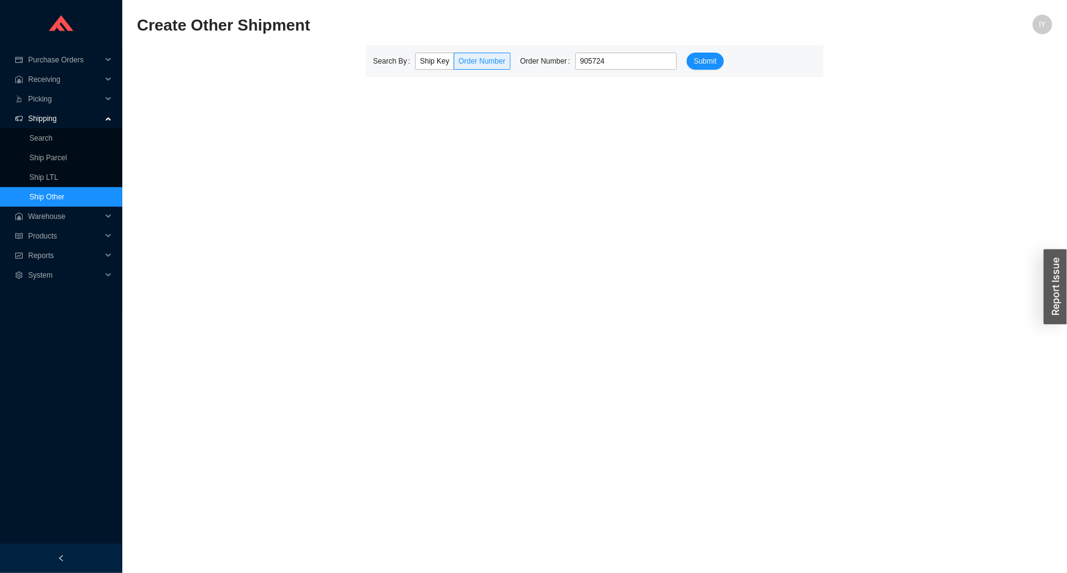
type input "905724"
click at [687, 53] on button "Submit" at bounding box center [705, 61] width 37 height 17
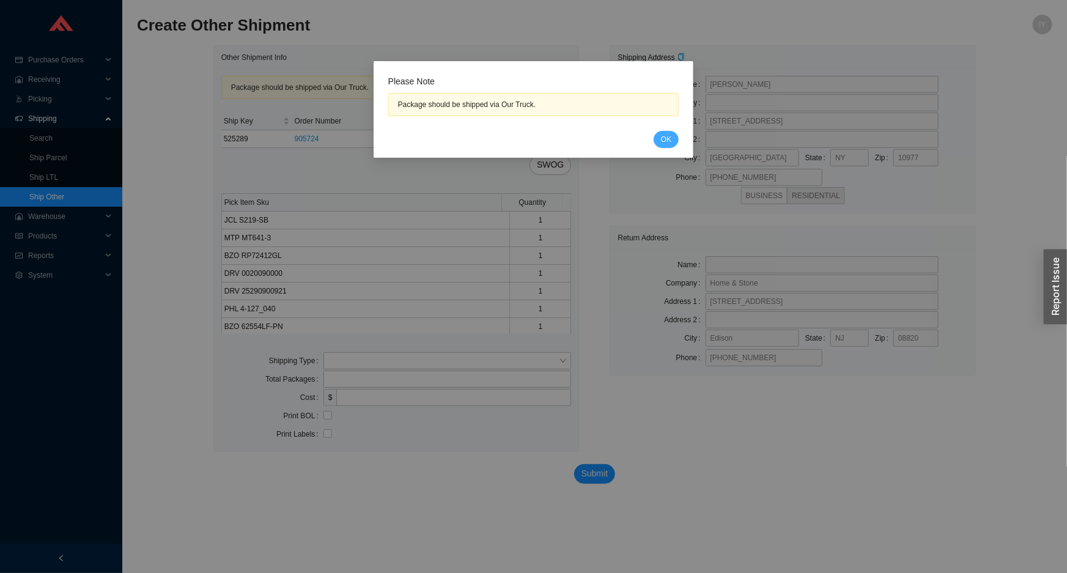
click at [670, 135] on span "OK" at bounding box center [666, 139] width 10 height 12
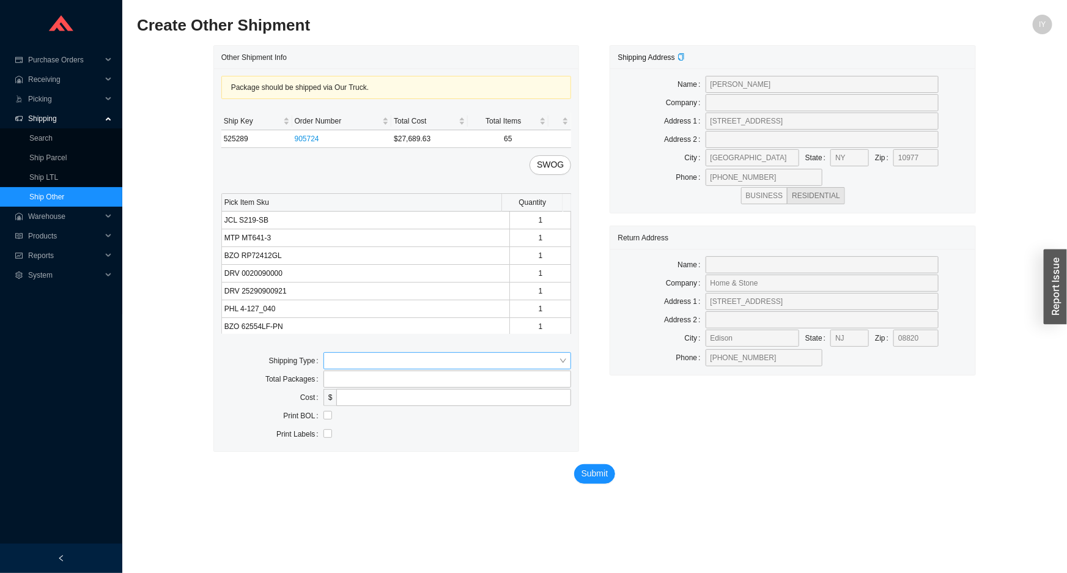
click at [361, 356] on input "search" at bounding box center [443, 361] width 231 height 16
click at [360, 373] on body "Purchase Orders .warehouse_svg__a{fill:none;stroke:currentColor;stroke-linecap:…" at bounding box center [533, 286] width 1067 height 573
click at [358, 363] on input "search" at bounding box center [443, 361] width 231 height 16
click at [356, 379] on div "Our Truck" at bounding box center [447, 382] width 239 height 11
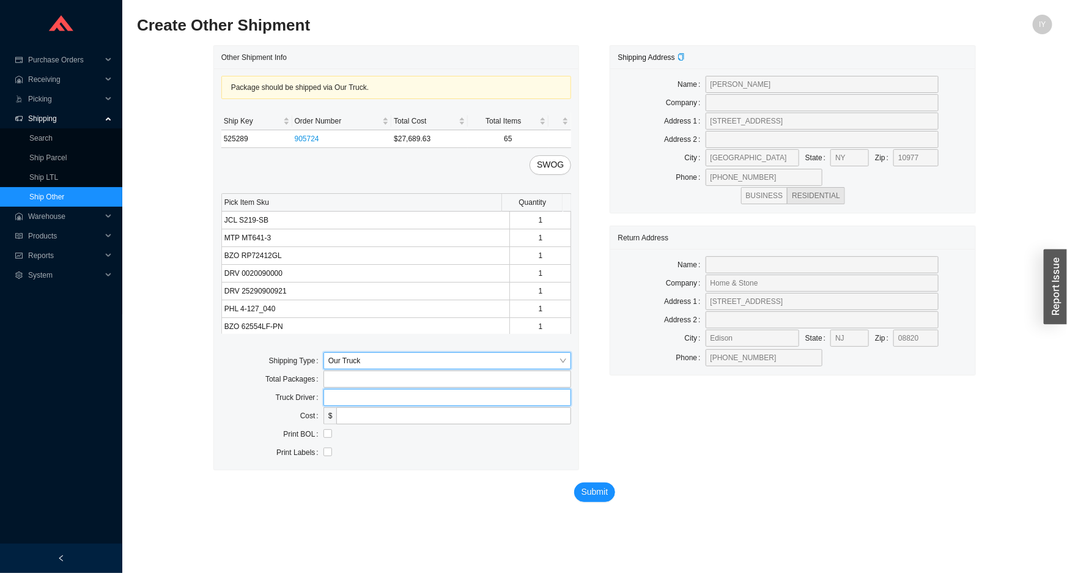
click at [353, 395] on input "text" at bounding box center [448, 397] width 248 height 17
type input "lubav"
click at [330, 431] on input "checkbox" at bounding box center [328, 433] width 9 height 9
checkbox input "true"
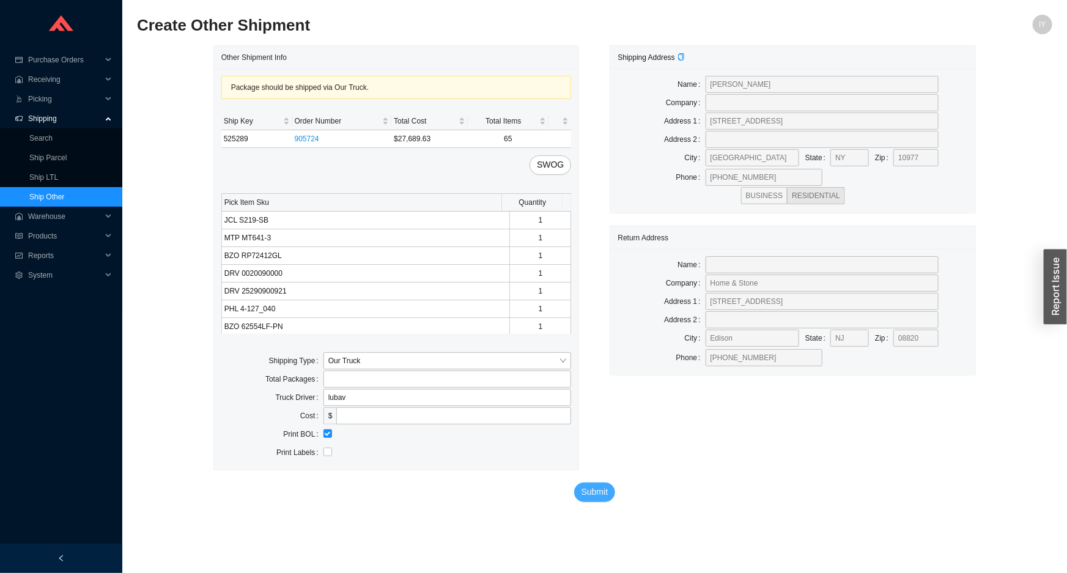
click at [591, 494] on span "Submit" at bounding box center [595, 492] width 27 height 14
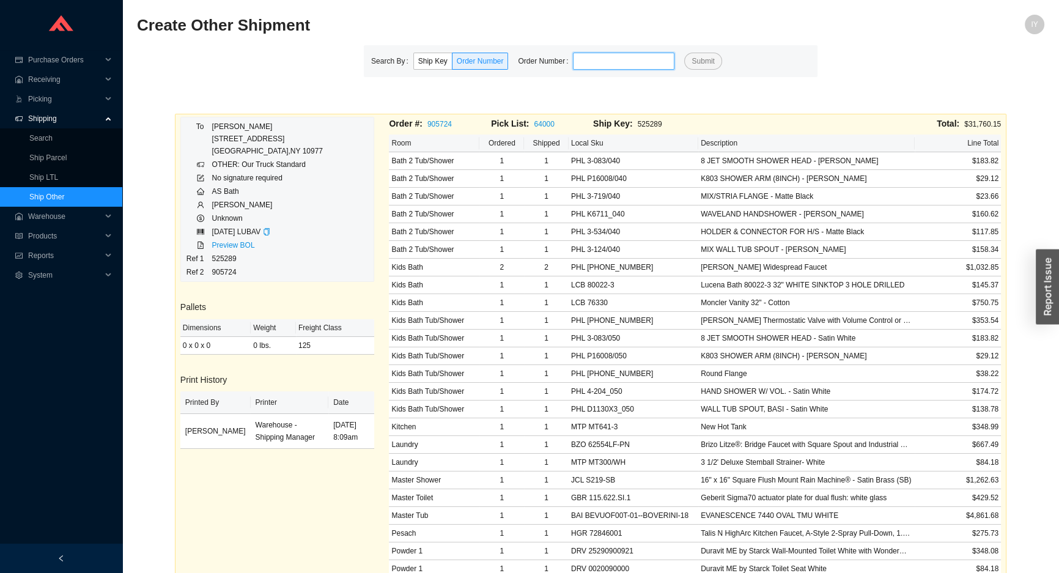
click at [613, 65] on input "tel" at bounding box center [624, 61] width 102 height 17
paste input "917468"
type input "917468"
click at [684, 53] on button "Submit" at bounding box center [702, 61] width 37 height 17
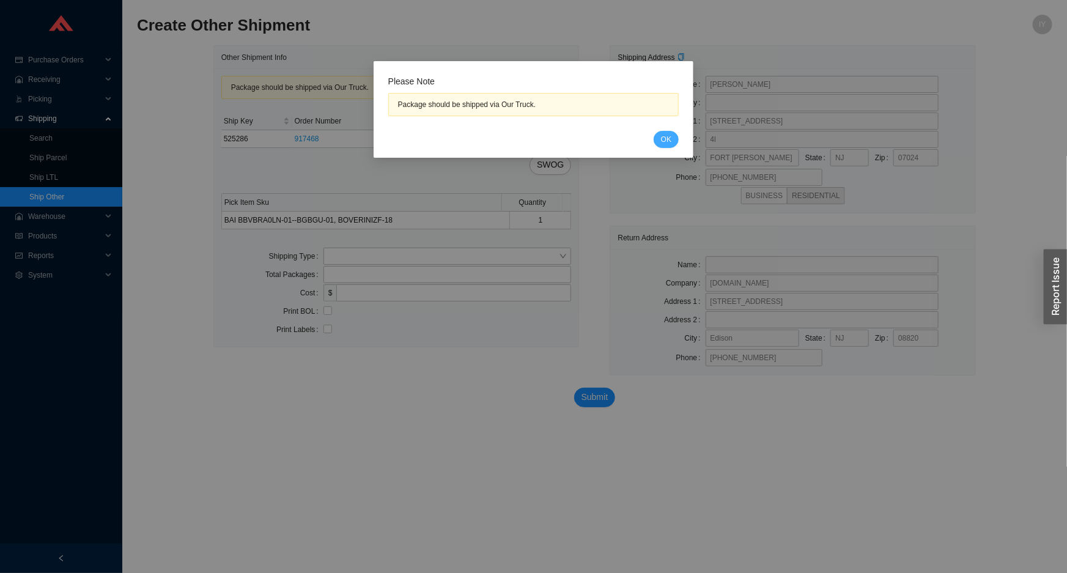
click at [665, 139] on span "OK" at bounding box center [666, 139] width 10 height 12
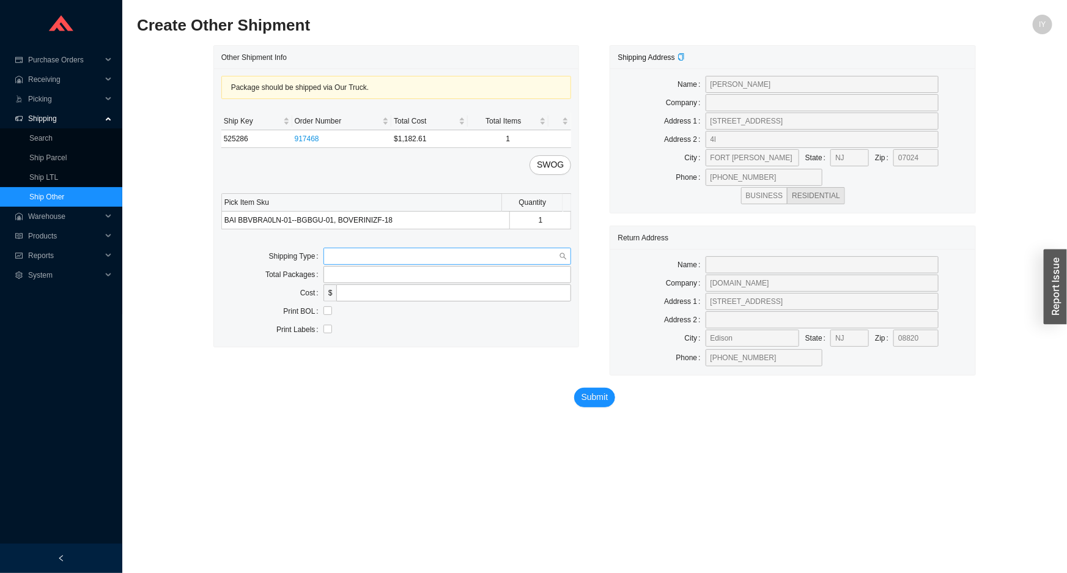
click at [324, 259] on div at bounding box center [448, 256] width 248 height 17
click at [358, 279] on div "Our Truck" at bounding box center [447, 277] width 239 height 11
click at [355, 294] on input "text" at bounding box center [448, 292] width 248 height 17
type input "lubav"
click at [327, 327] on input "checkbox" at bounding box center [328, 329] width 9 height 9
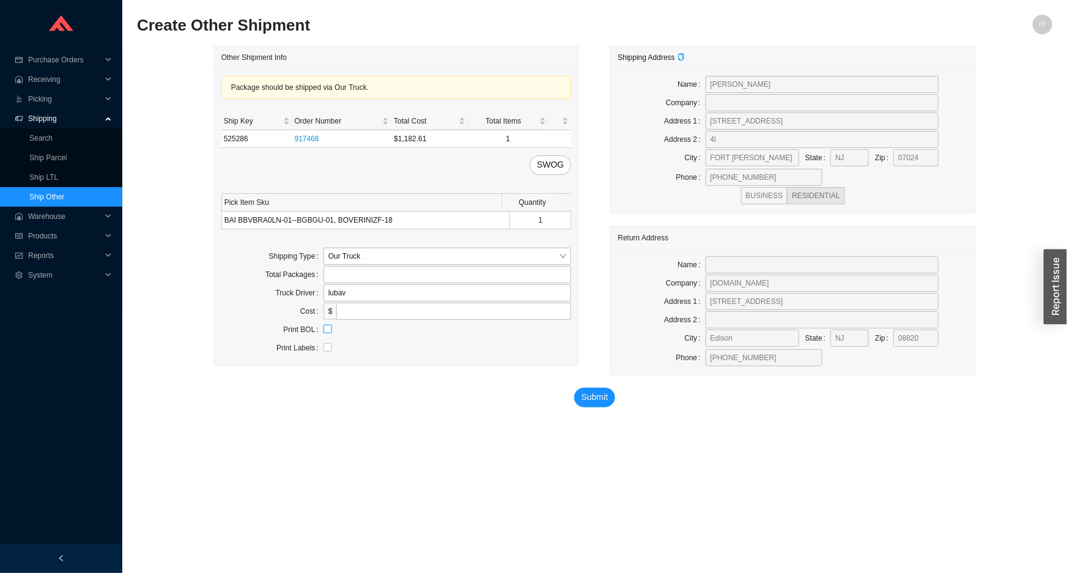
checkbox input "true"
click at [588, 401] on span "Submit" at bounding box center [595, 397] width 27 height 14
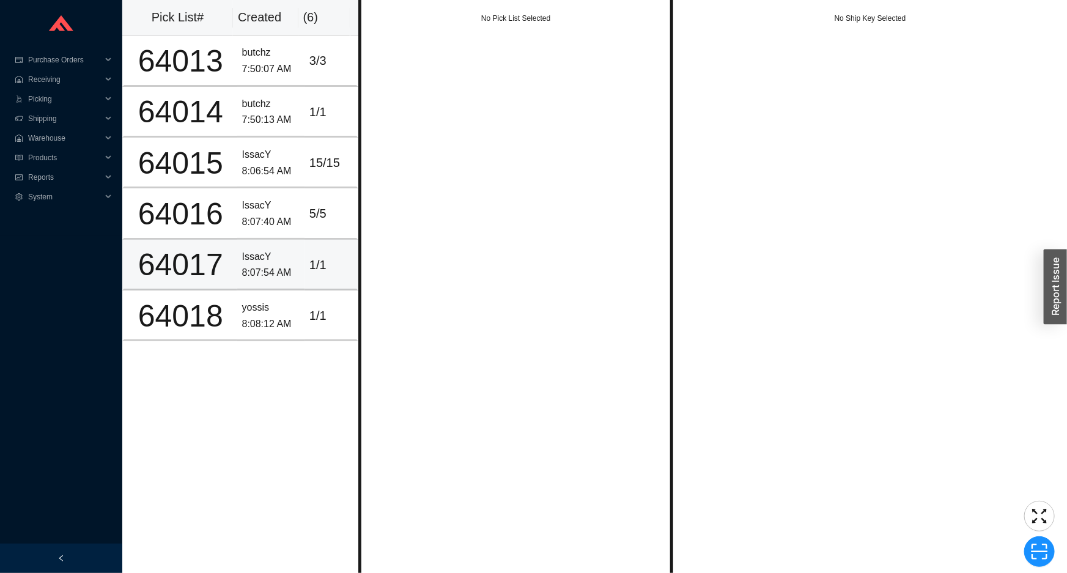
drag, startPoint x: 258, startPoint y: 257, endPoint x: 252, endPoint y: 258, distance: 6.2
click at [257, 257] on div "IssacY" at bounding box center [270, 257] width 57 height 17
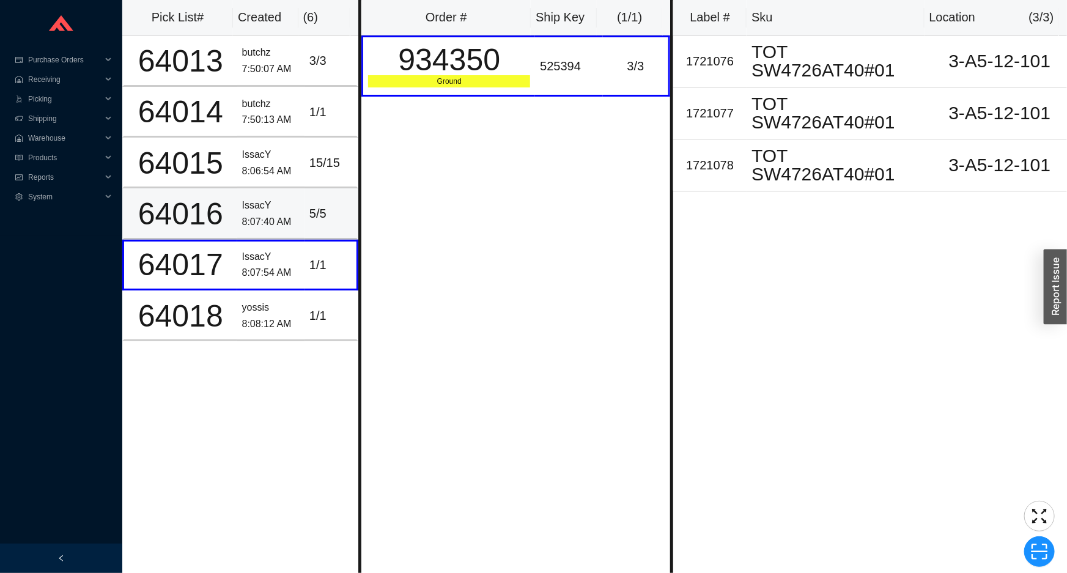
click at [268, 221] on div "8:07:40 AM" at bounding box center [270, 222] width 57 height 17
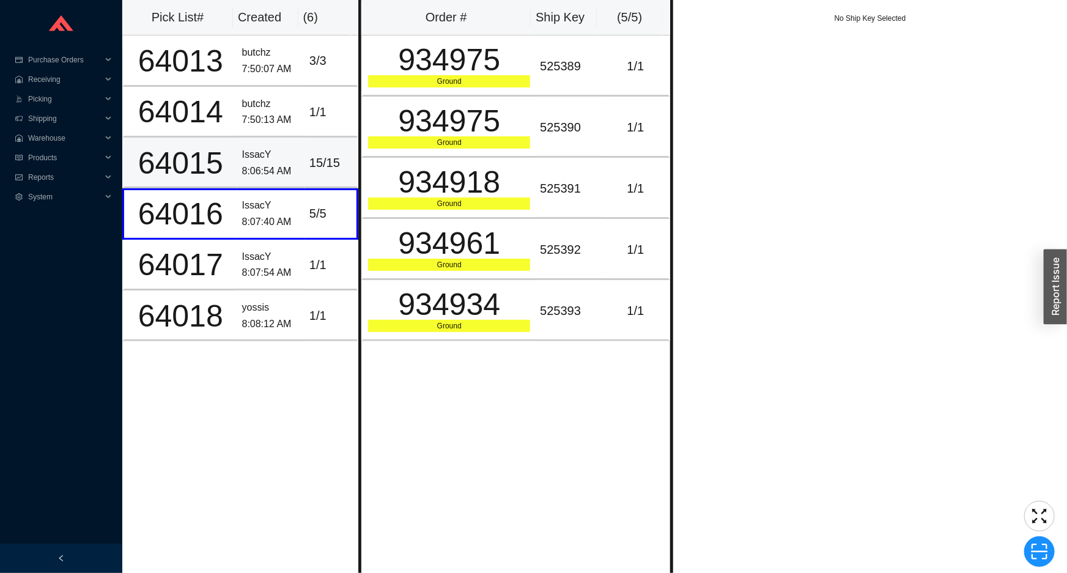
click at [278, 179] on td "IssacY 8:06:54 AM" at bounding box center [270, 163] width 67 height 51
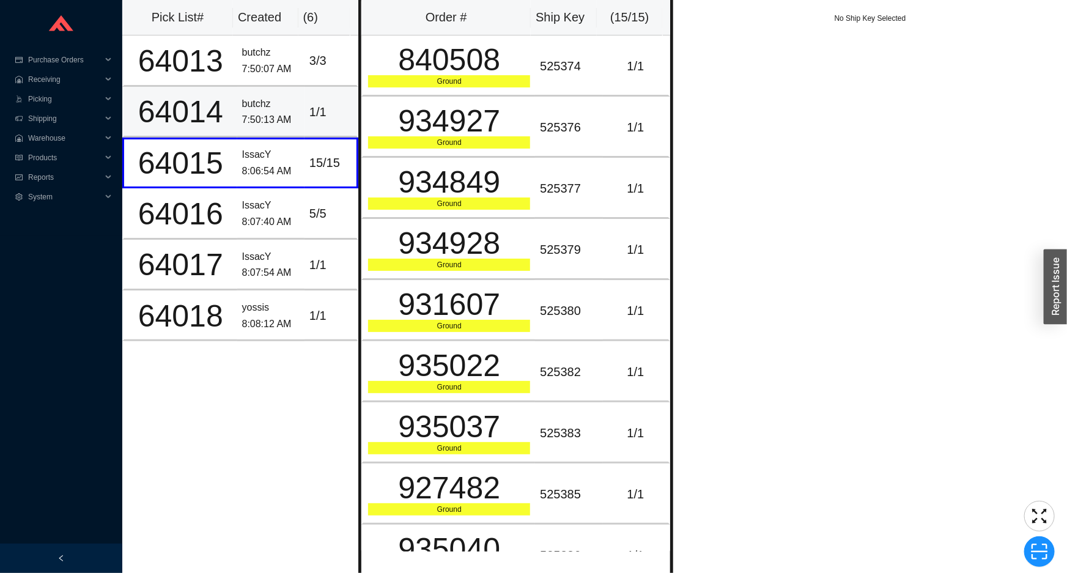
click at [267, 125] on div "7:50:13 AM" at bounding box center [270, 120] width 57 height 17
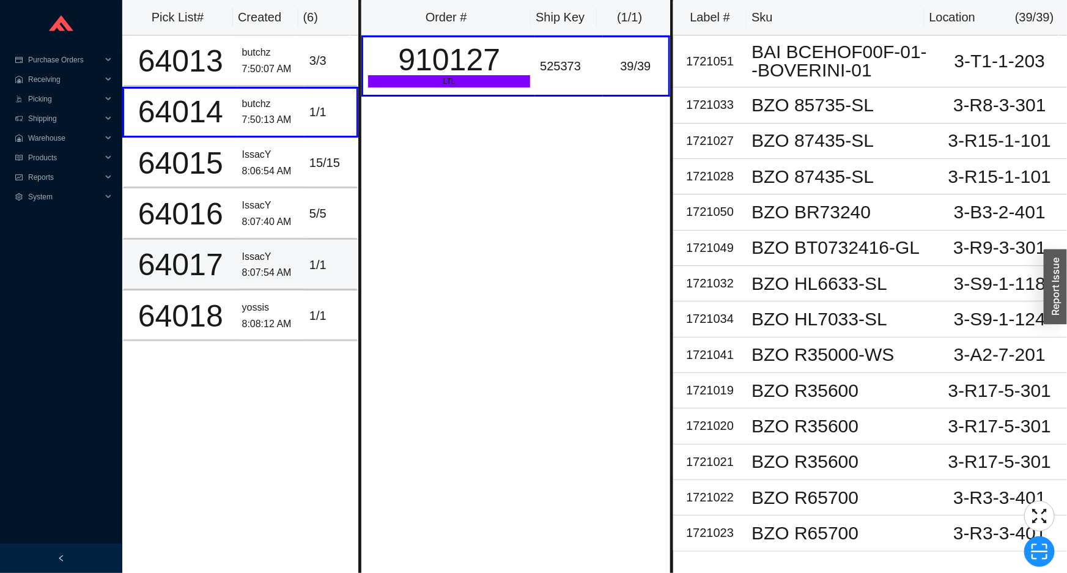
click at [269, 262] on div "IssacY" at bounding box center [270, 257] width 57 height 17
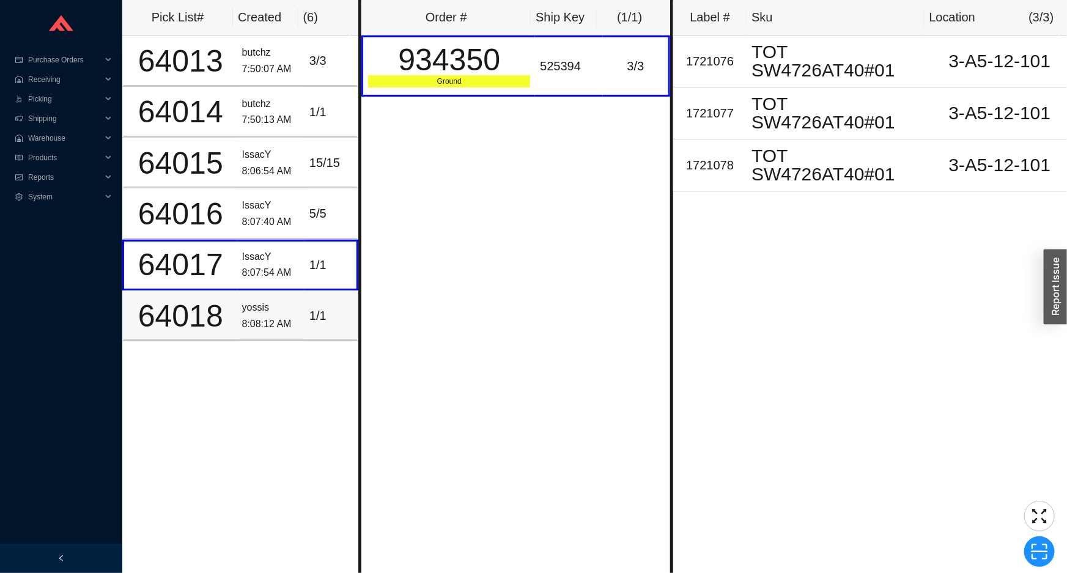
drag, startPoint x: 269, startPoint y: 298, endPoint x: 267, endPoint y: 289, distance: 9.9
click at [269, 300] on div "yossis" at bounding box center [270, 308] width 57 height 17
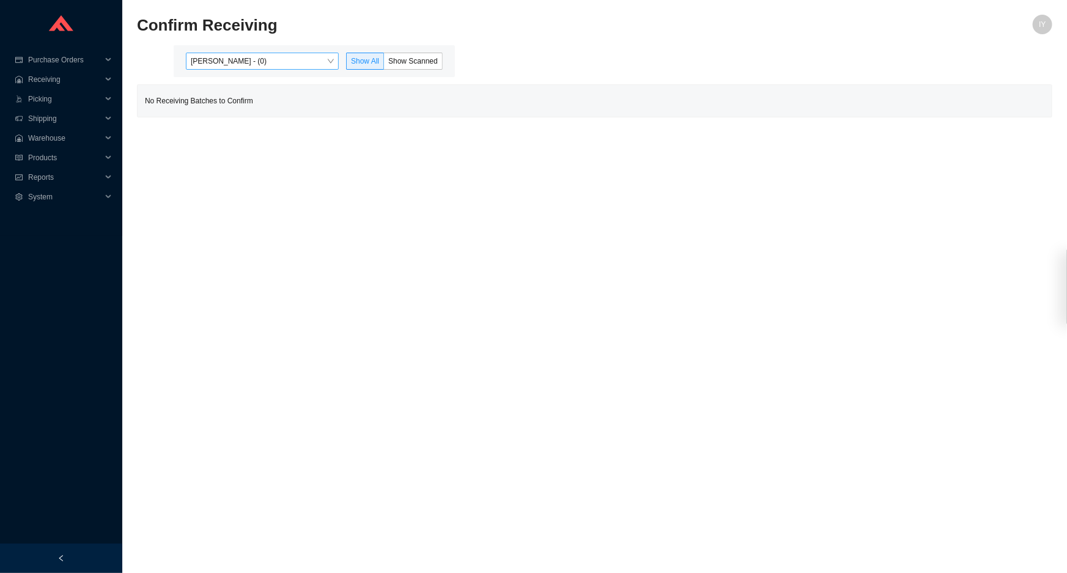
click at [322, 53] on span "[PERSON_NAME] - (0)" at bounding box center [262, 61] width 143 height 16
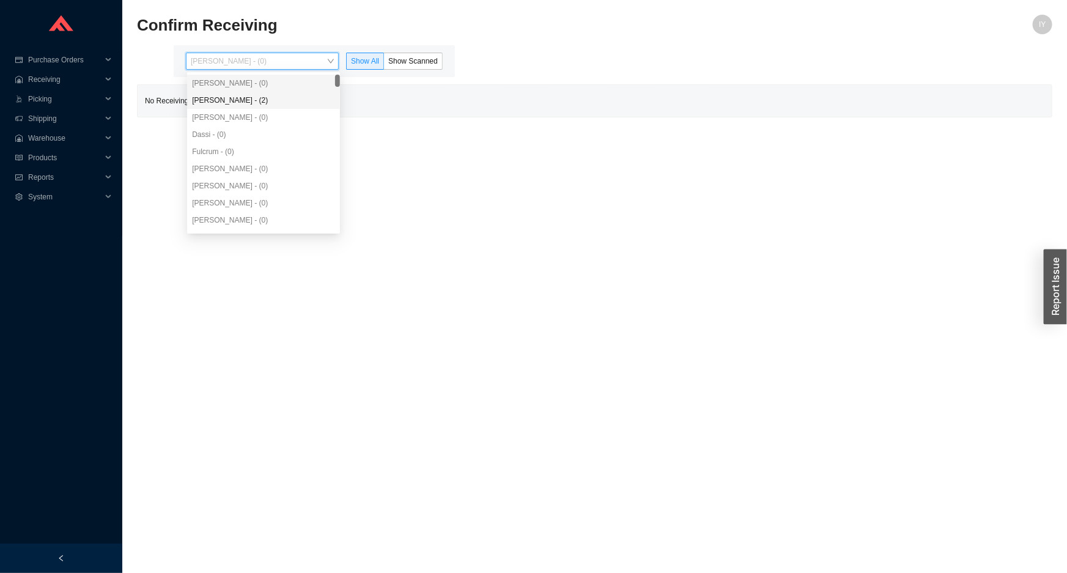
click at [306, 92] on div "[PERSON_NAME] - (2)" at bounding box center [263, 100] width 153 height 17
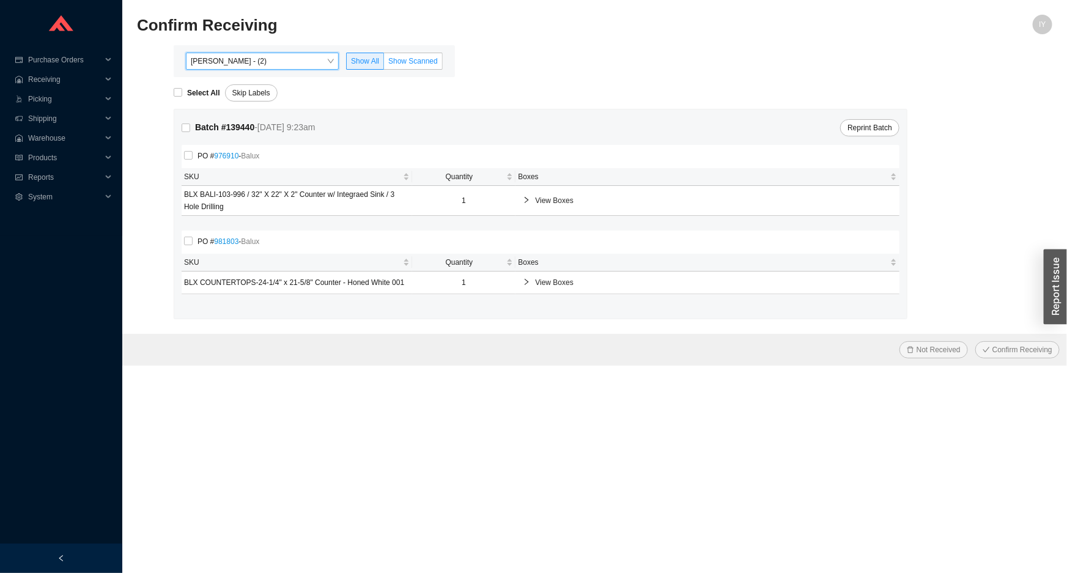
click at [417, 59] on span "Show Scanned" at bounding box center [413, 61] width 50 height 9
click at [384, 64] on input "Show Scanned" at bounding box center [384, 64] width 0 height 0
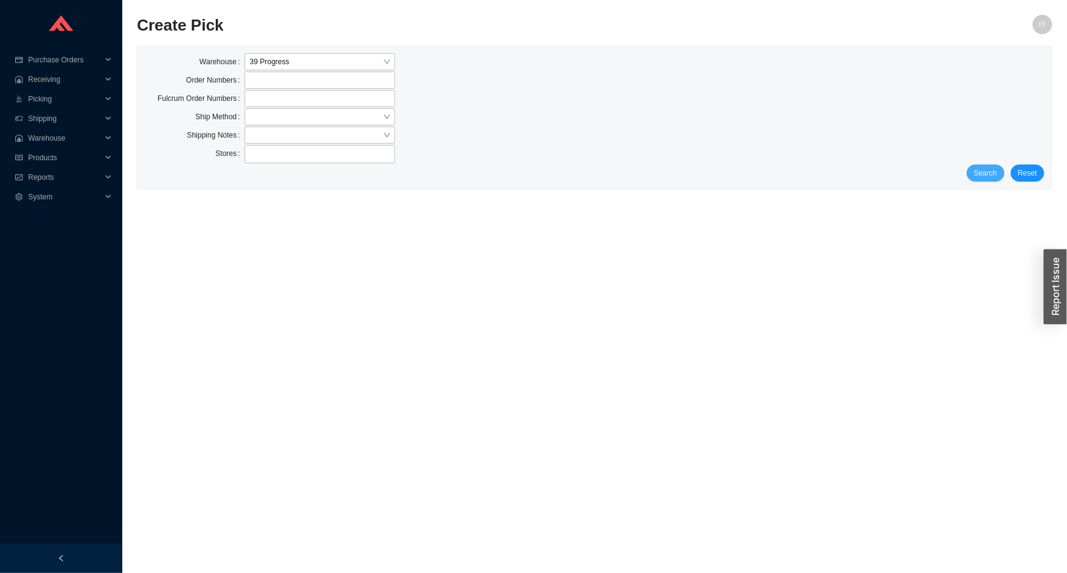
click at [1003, 171] on button "Search" at bounding box center [986, 173] width 38 height 17
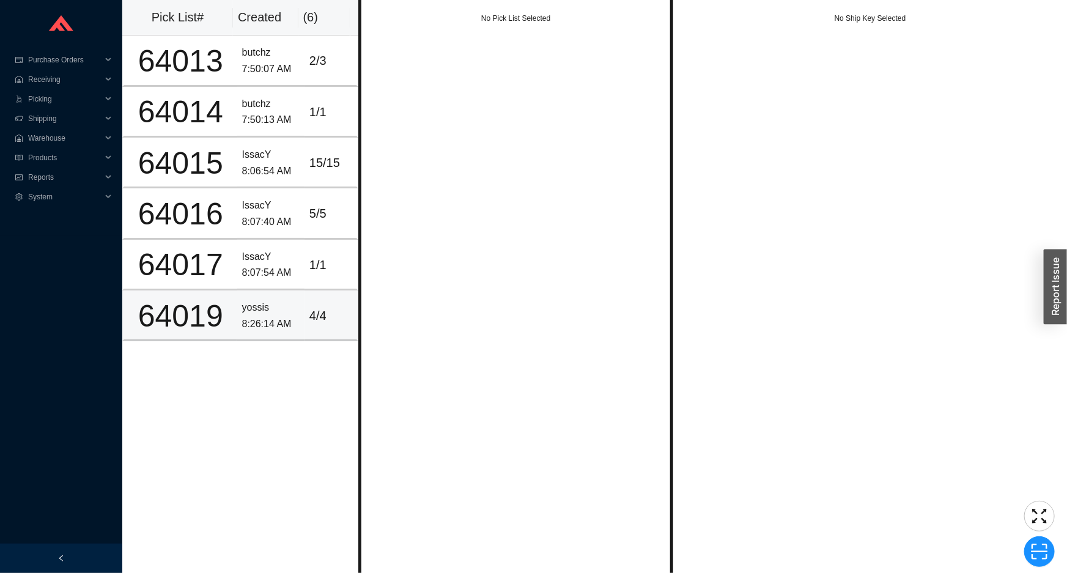
drag, startPoint x: 269, startPoint y: 318, endPoint x: 269, endPoint y: 311, distance: 6.7
click at [269, 317] on div "8:26:14 AM" at bounding box center [270, 324] width 57 height 17
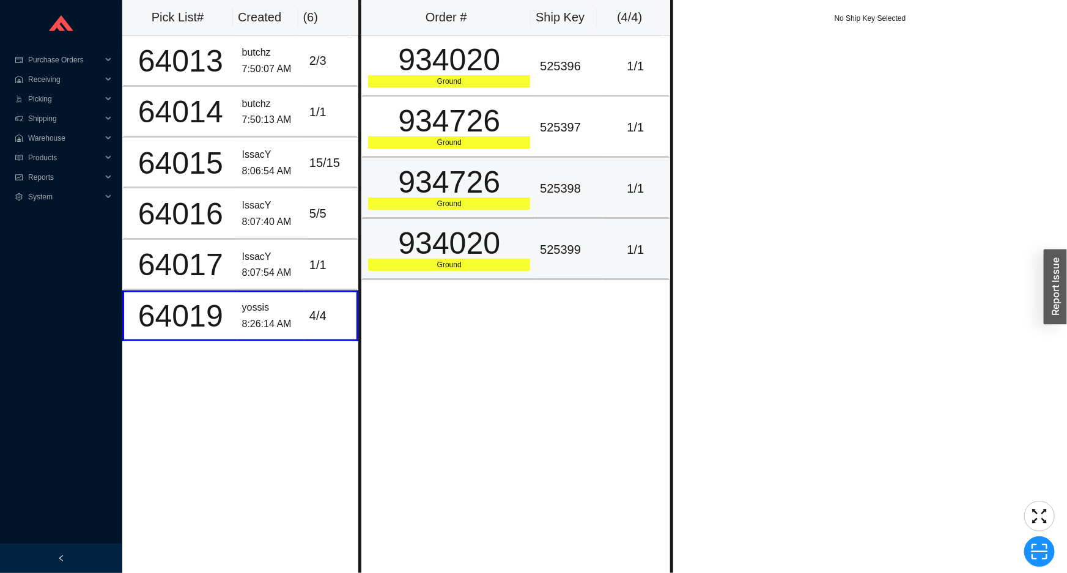
drag, startPoint x: 410, startPoint y: 261, endPoint x: 442, endPoint y: 193, distance: 74.4
click at [415, 251] on div "934020" at bounding box center [449, 243] width 162 height 31
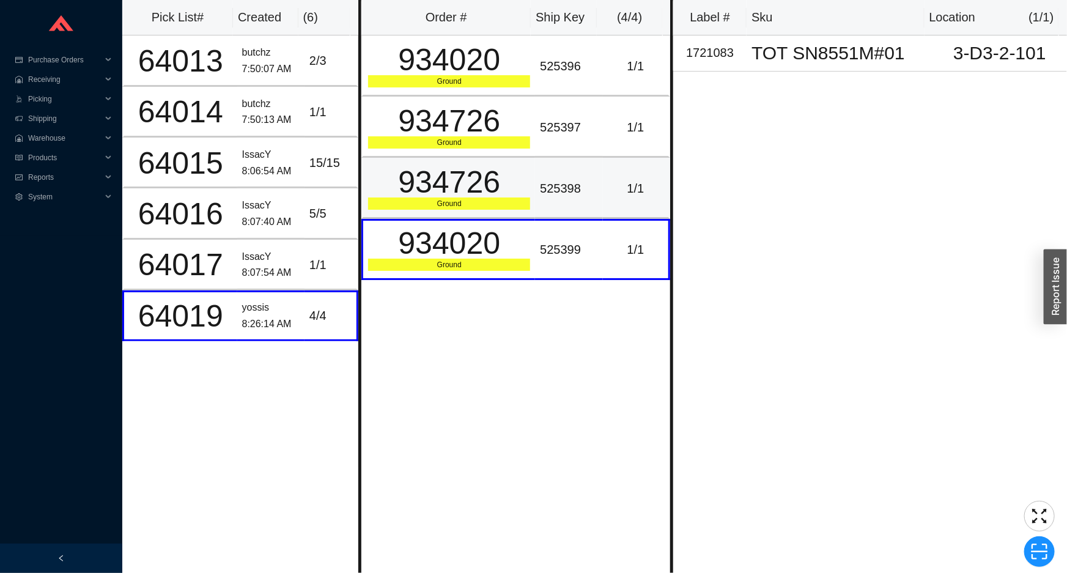
click at [443, 175] on div "934726" at bounding box center [449, 182] width 162 height 31
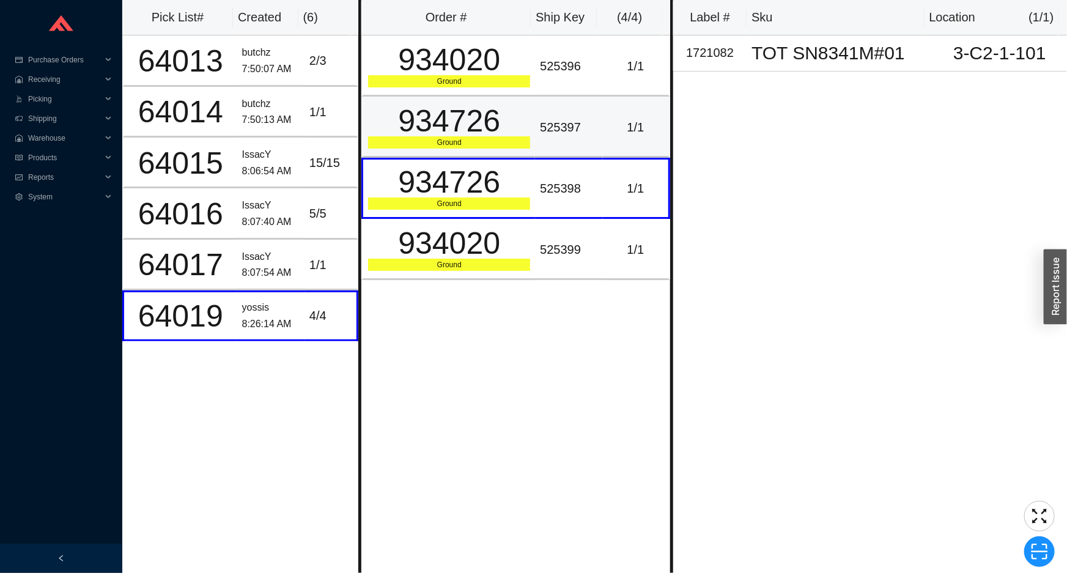
click at [442, 127] on div "934726" at bounding box center [449, 121] width 162 height 31
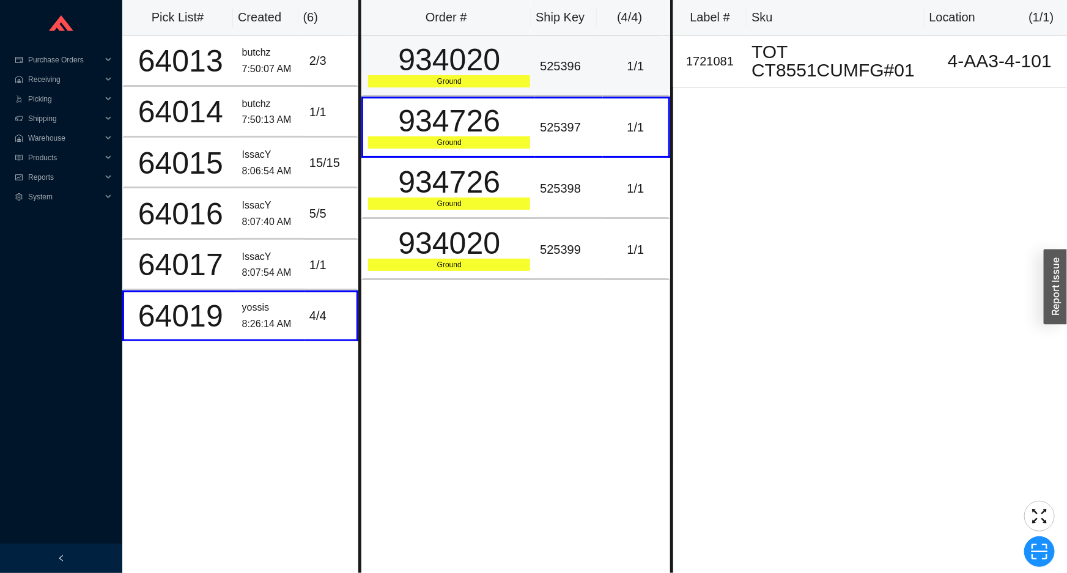
click at [440, 84] on div "Ground" at bounding box center [449, 81] width 162 height 12
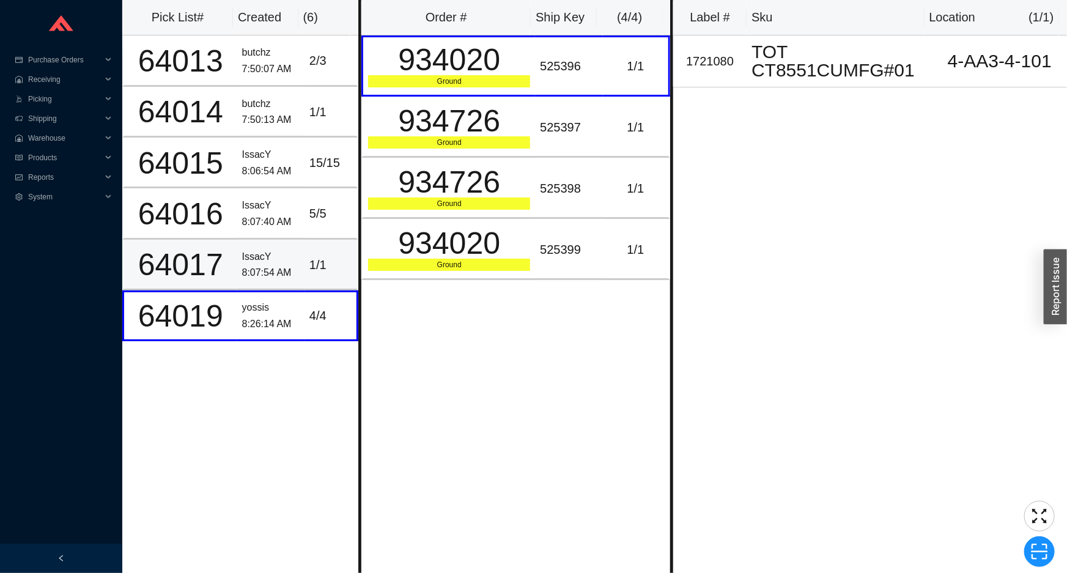
click at [290, 259] on div "IssacY" at bounding box center [270, 257] width 57 height 17
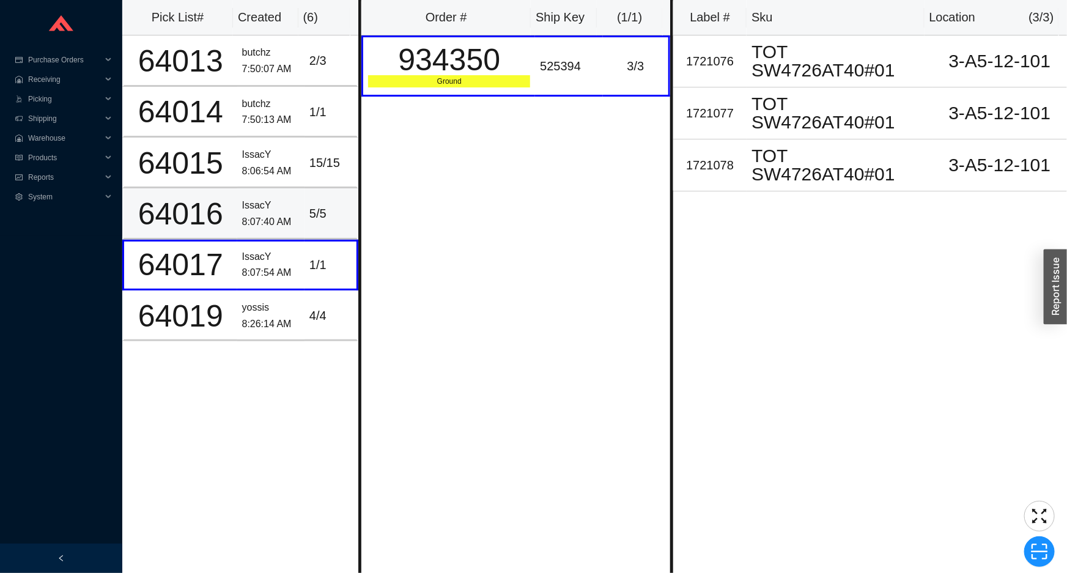
click at [280, 209] on div "IssacY" at bounding box center [270, 206] width 57 height 17
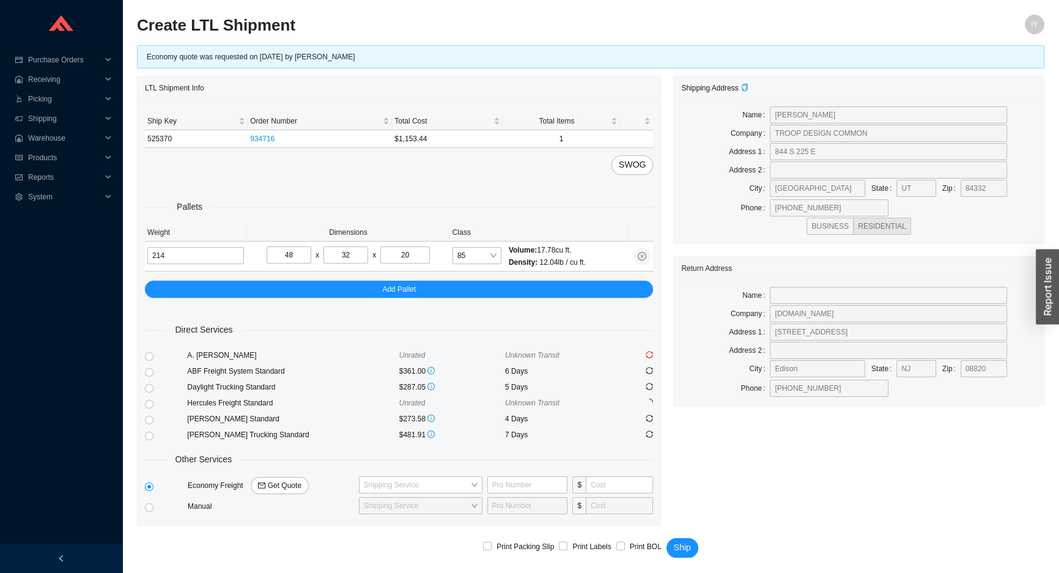
click at [145, 398] on label at bounding box center [149, 403] width 9 height 16
click at [145, 400] on input "radio" at bounding box center [149, 404] width 9 height 9
radio input "true"
checkbox input "true"
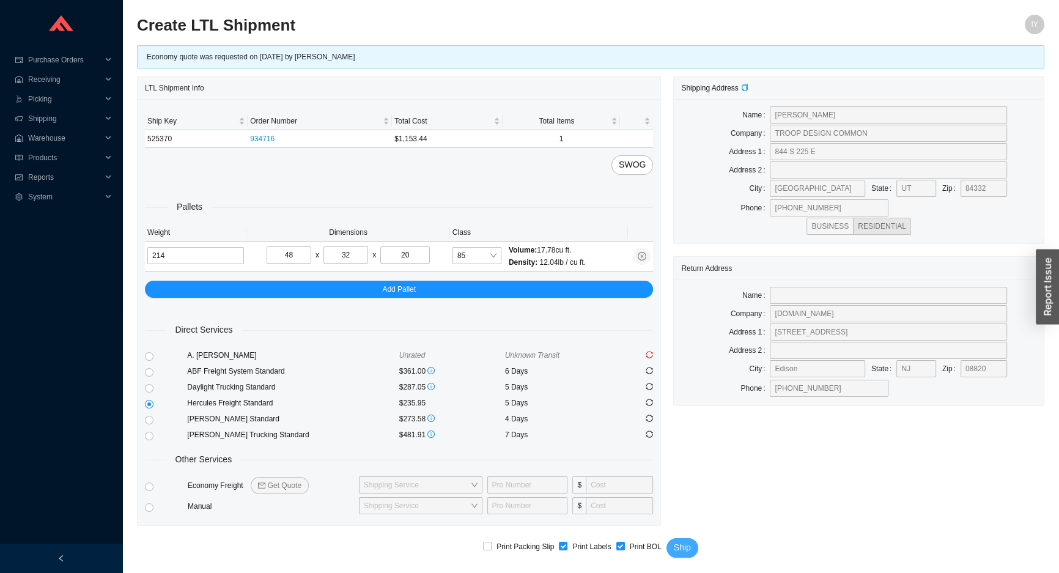
click at [680, 544] on span "Ship" at bounding box center [682, 548] width 17 height 14
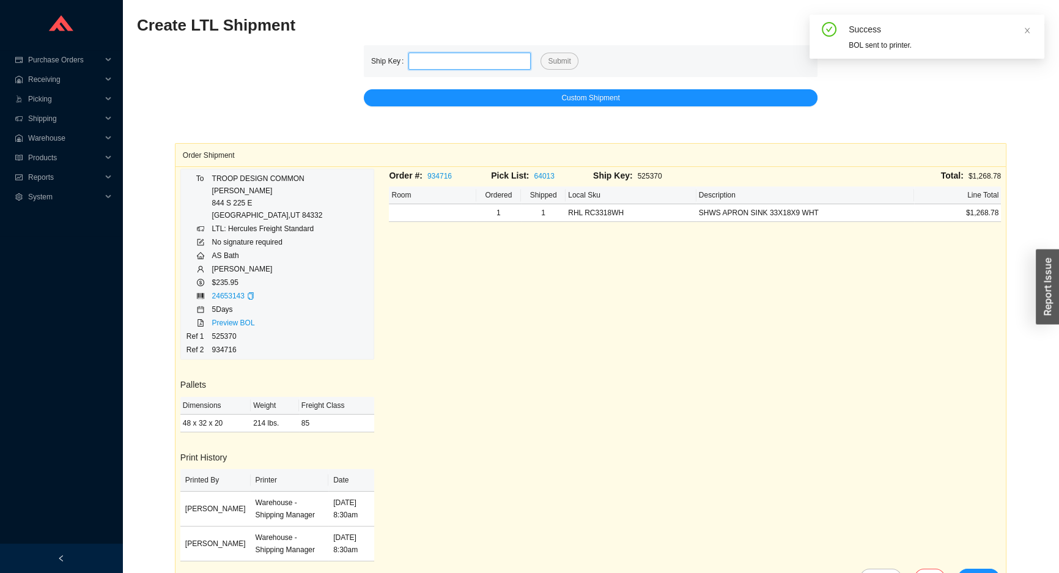
click at [454, 65] on input "tel" at bounding box center [470, 61] width 122 height 17
paste input "525370"
type input "525370"
click button "Submit" at bounding box center [559, 61] width 37 height 17
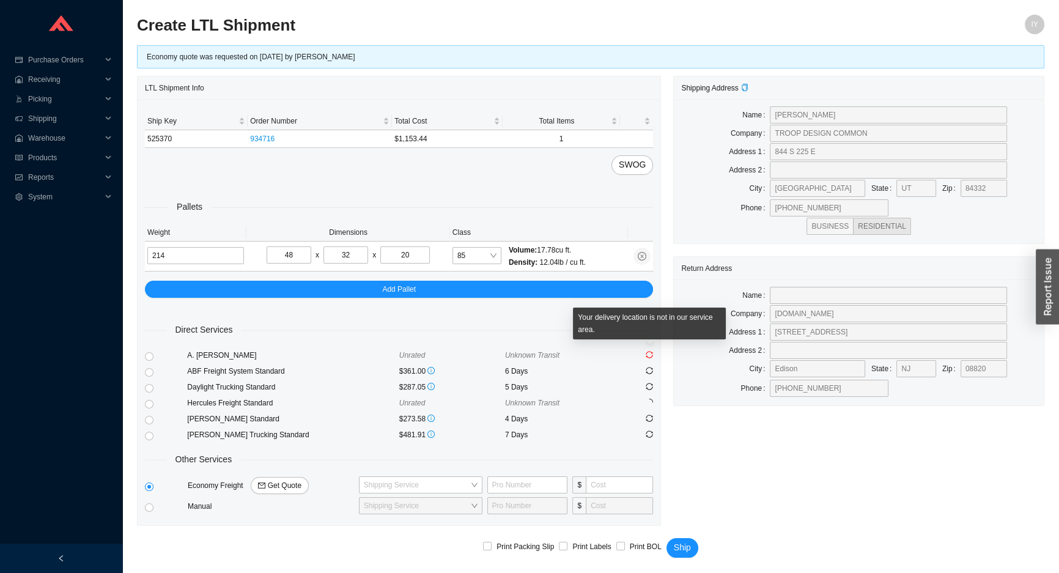
click at [650, 354] on icon "sync" at bounding box center [649, 354] width 7 height 7
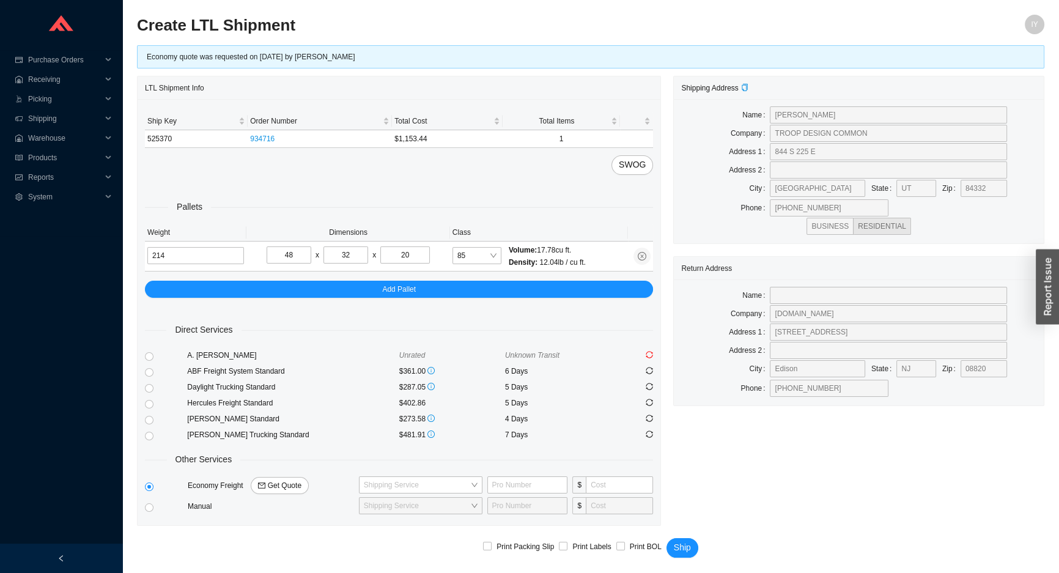
click at [650, 355] on icon "sync" at bounding box center [649, 354] width 7 height 7
click at [149, 357] on input "radio" at bounding box center [149, 356] width 9 height 9
radio input "true"
checkbox input "true"
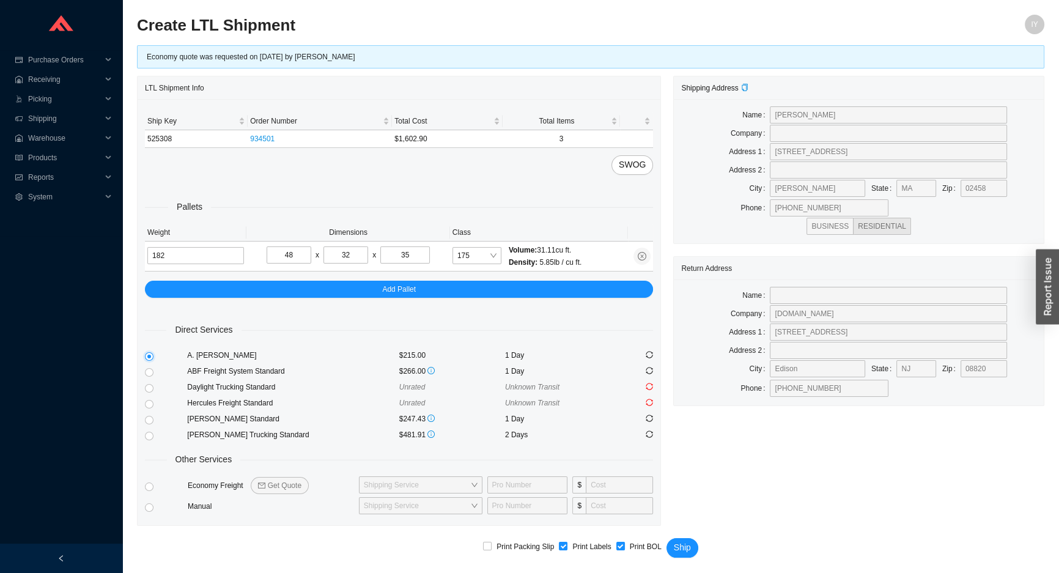
click at [667, 538] on button "Ship" at bounding box center [683, 548] width 32 height 20
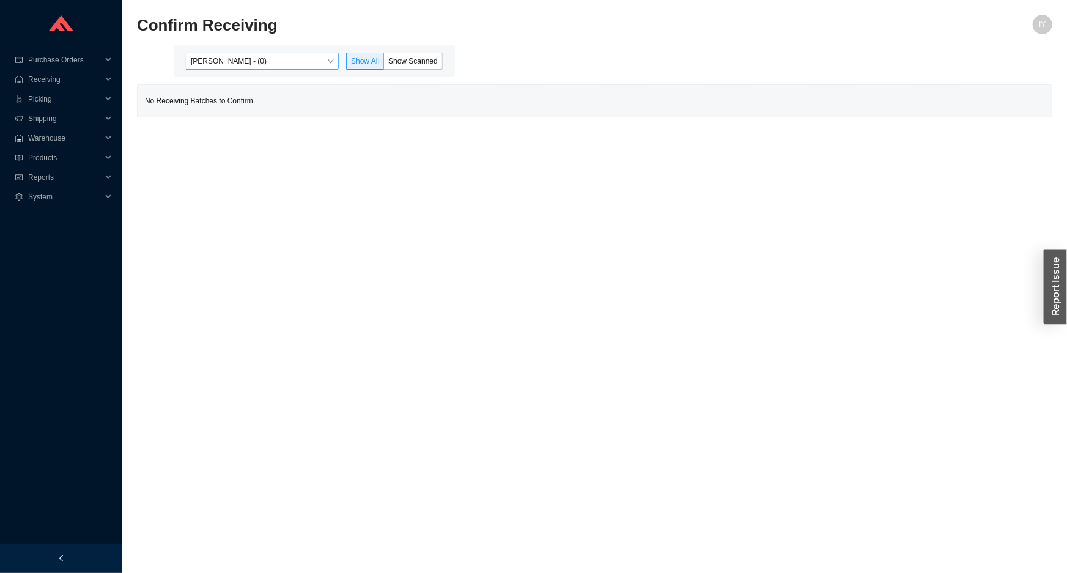
click at [333, 62] on span "[PERSON_NAME] - (0)" at bounding box center [262, 61] width 143 height 16
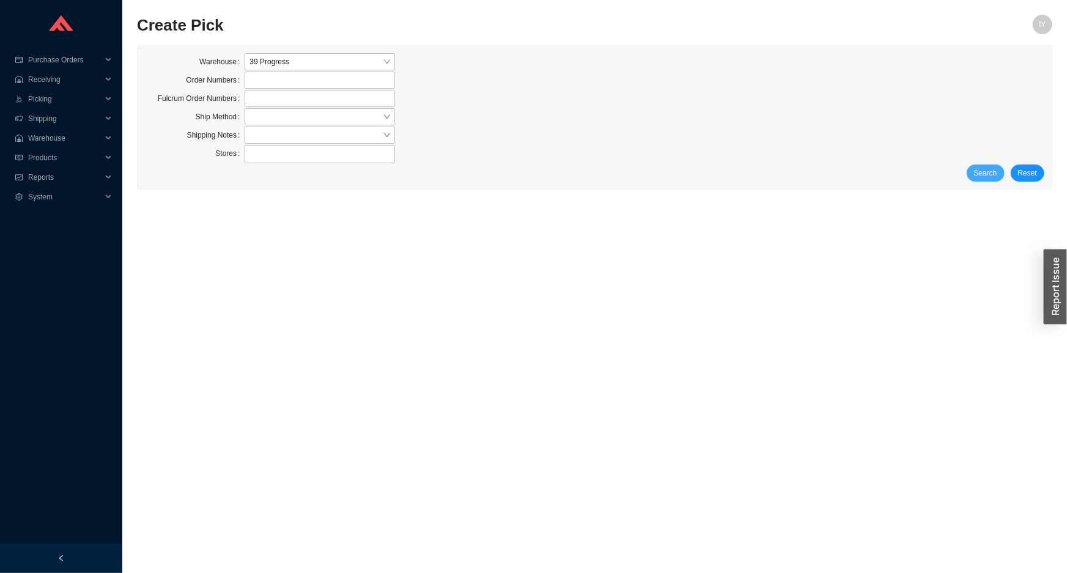
drag, startPoint x: 976, startPoint y: 168, endPoint x: 985, endPoint y: 169, distance: 8.8
click at [985, 169] on button "Search" at bounding box center [986, 173] width 38 height 17
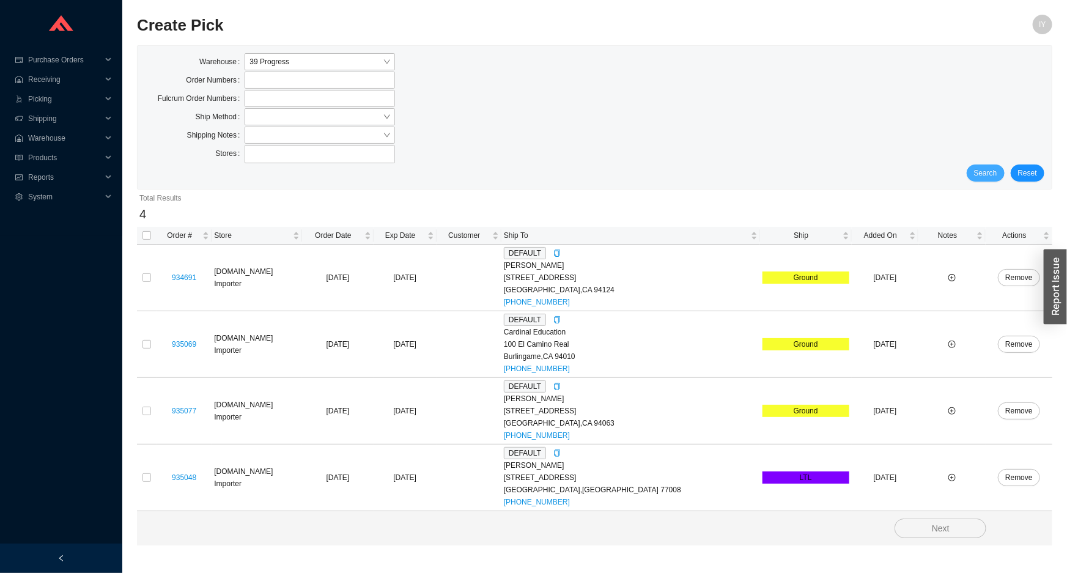
click at [986, 169] on span "Search" at bounding box center [985, 173] width 23 height 12
